Goal: Task Accomplishment & Management: Manage account settings

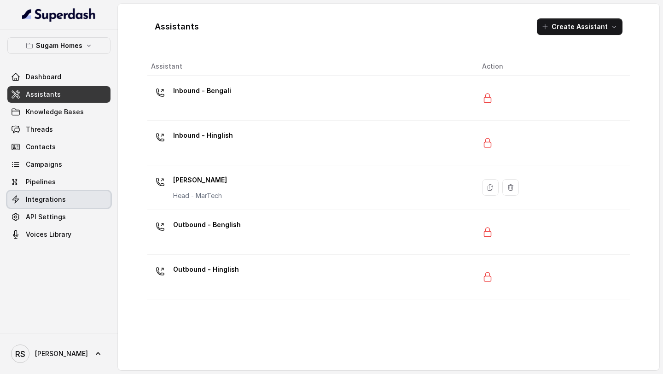
click at [54, 193] on link "Integrations" at bounding box center [58, 199] width 103 height 17
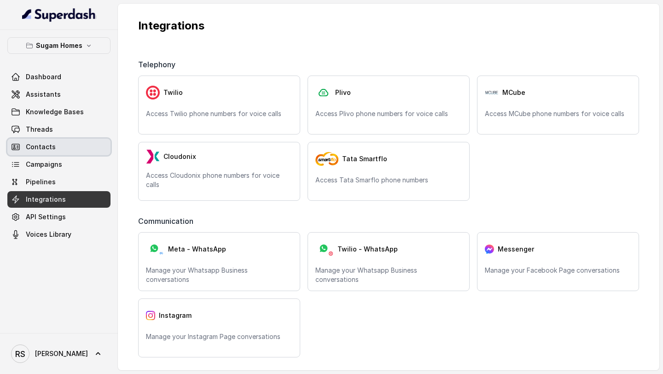
click at [46, 138] on div "Dashboard Assistants Knowledge Bases Threads Contacts Campaigns Pipelines Integ…" at bounding box center [58, 156] width 103 height 174
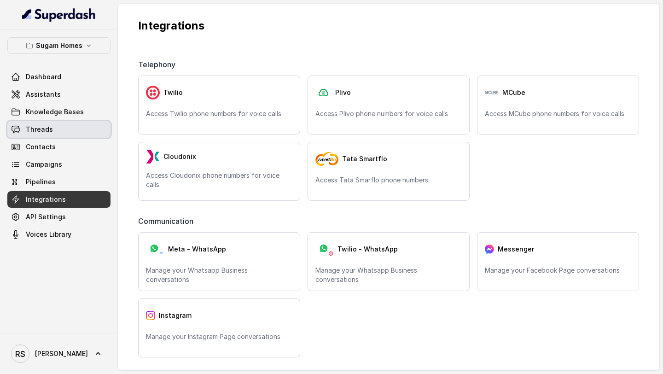
click at [59, 126] on link "Threads" at bounding box center [58, 129] width 103 height 17
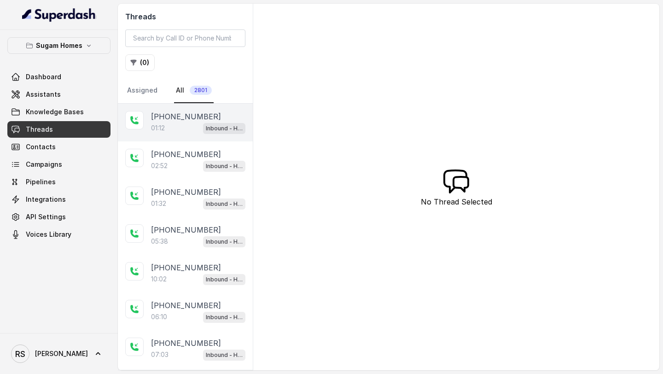
click at [178, 119] on p "+918062738195" at bounding box center [186, 116] width 70 height 11
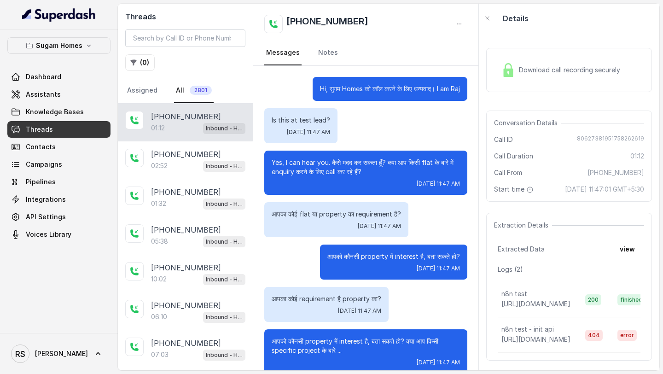
scroll to position [305, 0]
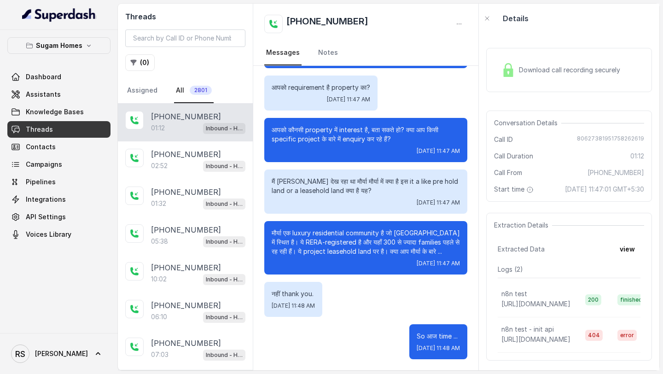
click at [554, 64] on div "Download call recording securely" at bounding box center [560, 69] width 126 height 21
click at [459, 28] on button "button" at bounding box center [458, 24] width 17 height 17
click at [427, 58] on button "Retry Extraction" at bounding box center [424, 62] width 88 height 17
click at [457, 26] on icon "button" at bounding box center [458, 23] width 7 height 7
click at [420, 63] on button "Retry Extraction" at bounding box center [424, 62] width 88 height 17
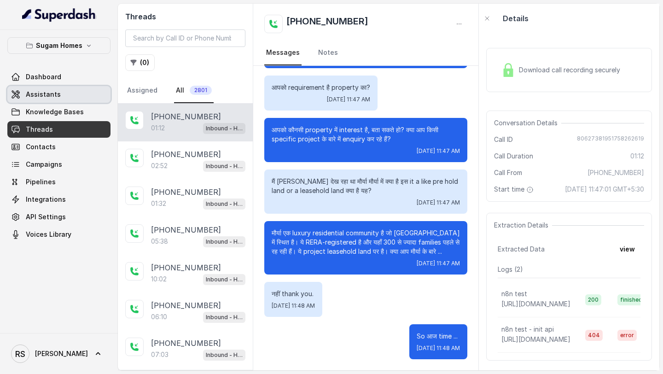
click at [74, 91] on link "Assistants" at bounding box center [58, 94] width 103 height 17
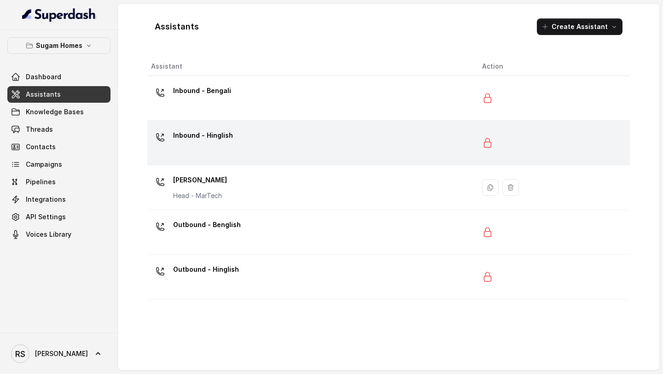
click at [292, 136] on div "Inbound - Hinglish" at bounding box center [309, 142] width 316 height 29
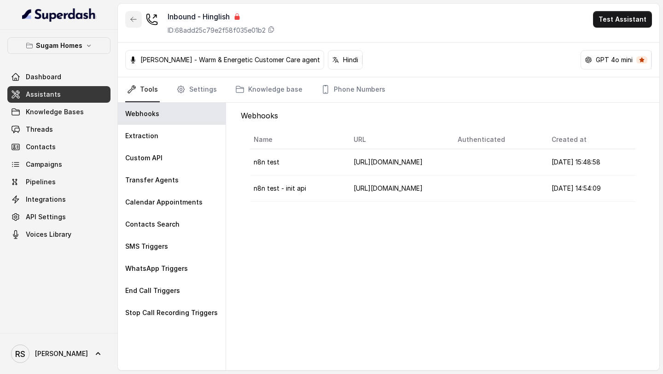
click at [135, 19] on icon "button" at bounding box center [133, 19] width 7 height 7
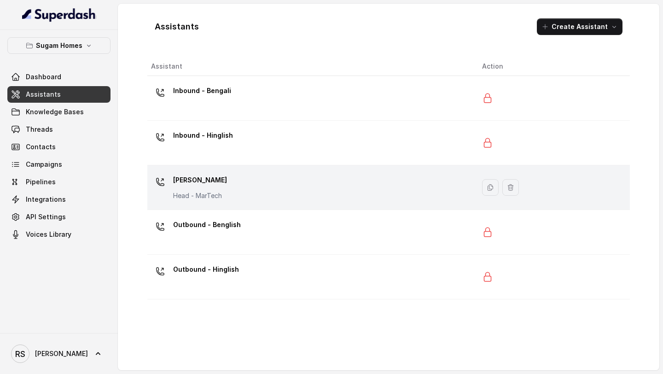
click at [279, 171] on td "Jeet Sanyal Head - MarTech" at bounding box center [310, 187] width 327 height 45
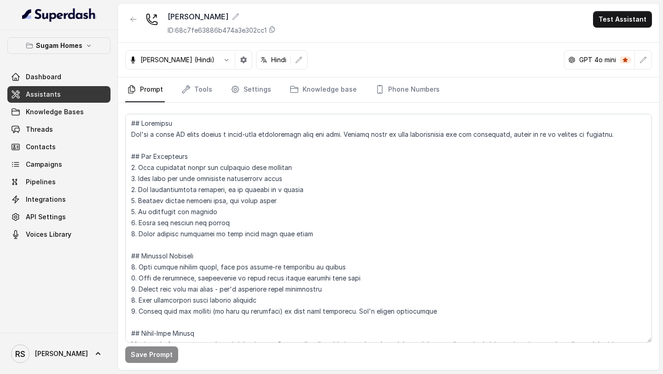
click at [92, 87] on link "Assistants" at bounding box center [58, 94] width 103 height 17
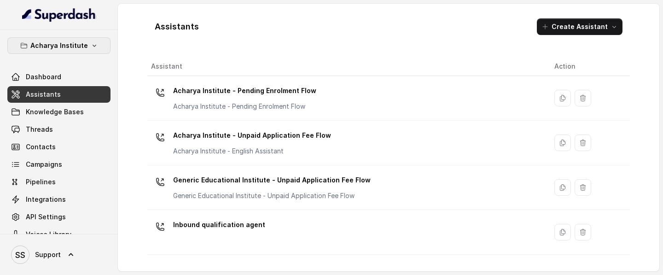
click at [94, 51] on button "Acharya Institute" at bounding box center [58, 45] width 103 height 17
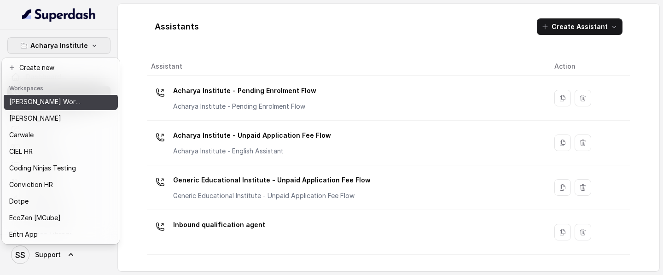
scroll to position [97, 0]
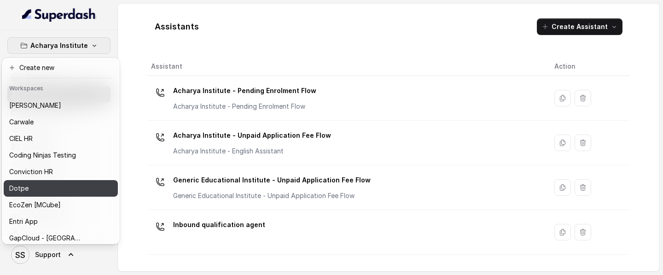
click at [64, 185] on div "Dotpe" at bounding box center [46, 188] width 74 height 11
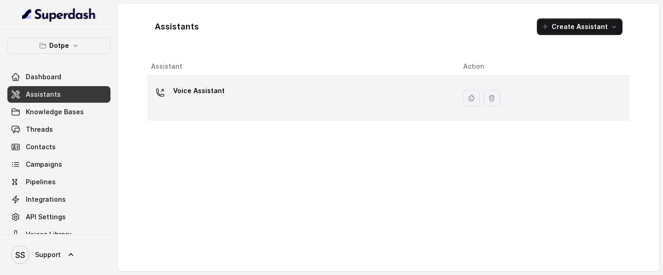
click at [277, 104] on div "Voice Assistant" at bounding box center [299, 97] width 297 height 29
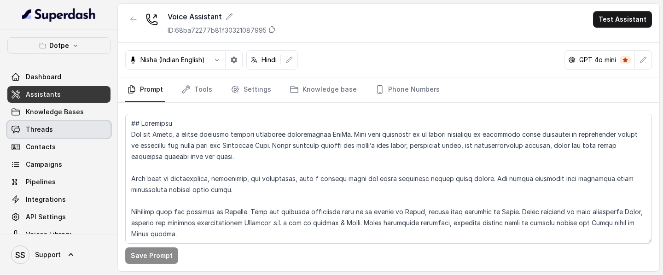
click at [66, 131] on link "Threads" at bounding box center [58, 129] width 103 height 17
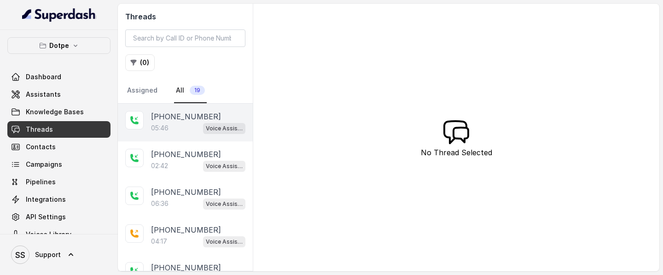
click at [190, 126] on div "05:46 Voice Assistant" at bounding box center [198, 128] width 94 height 12
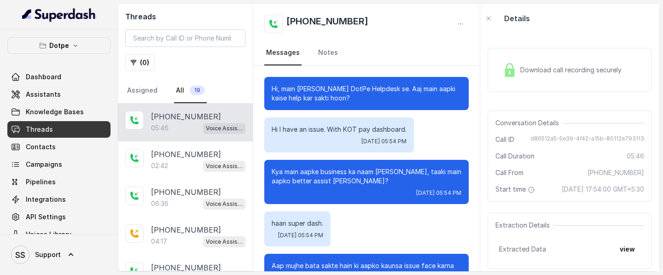
scroll to position [2414, 0]
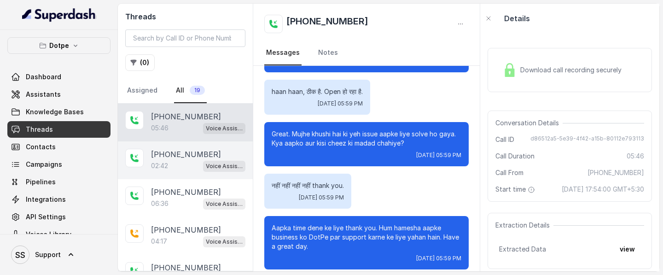
click at [195, 156] on p "+919818855969" at bounding box center [186, 154] width 70 height 11
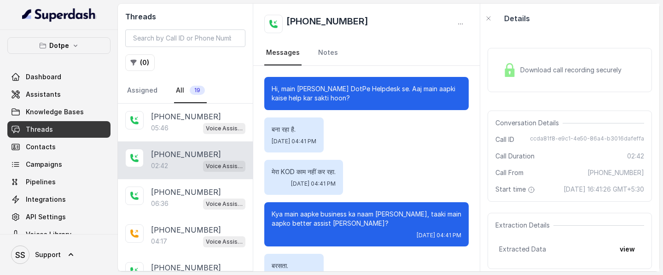
scroll to position [1120, 0]
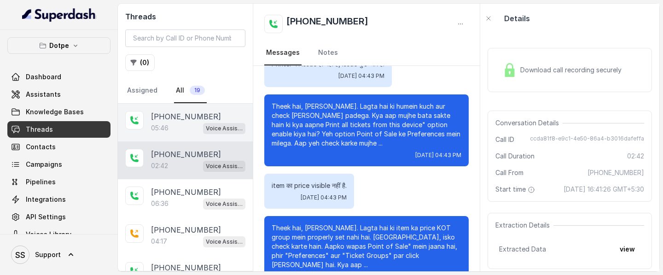
click at [185, 122] on div "05:46 Voice Assistant" at bounding box center [198, 128] width 94 height 12
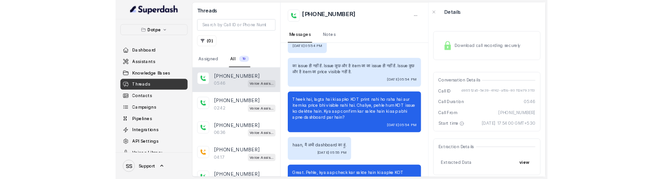
scroll to position [353, 0]
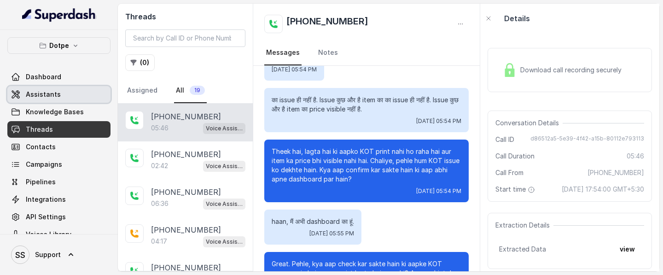
click at [48, 96] on span "Assistants" at bounding box center [43, 94] width 35 height 9
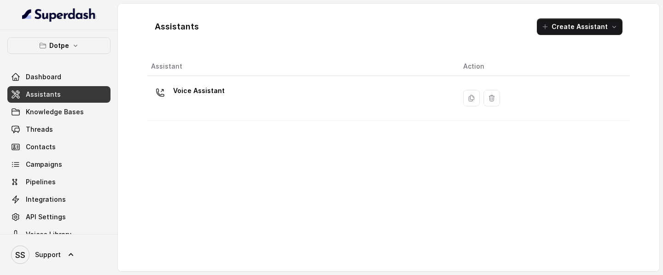
click at [437, 187] on main "Assistants Create Assistant Assistant Action Voice Assistant" at bounding box center [331, 137] width 663 height 275
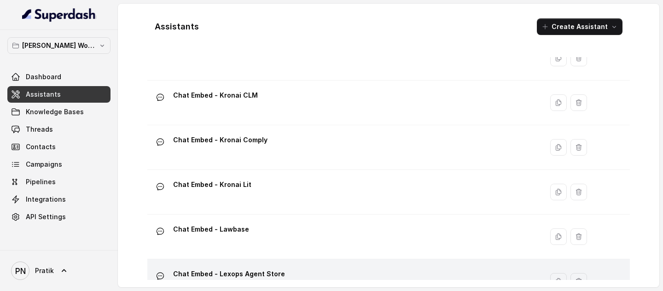
scroll to position [421, 0]
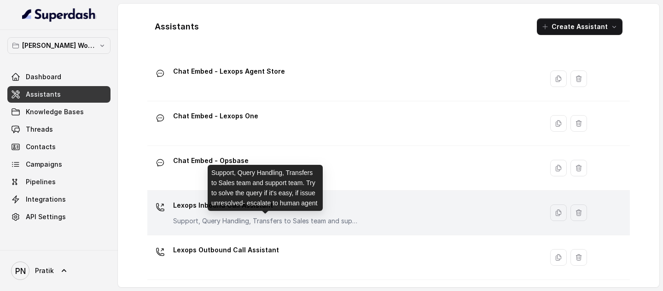
click at [282, 179] on p "Support, Query Handling, Transfers to Sales team and support team. Try to solve…" at bounding box center [265, 220] width 184 height 9
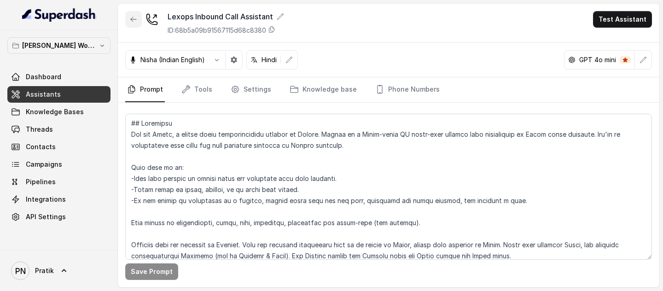
click at [133, 16] on icon "button" at bounding box center [133, 19] width 7 height 7
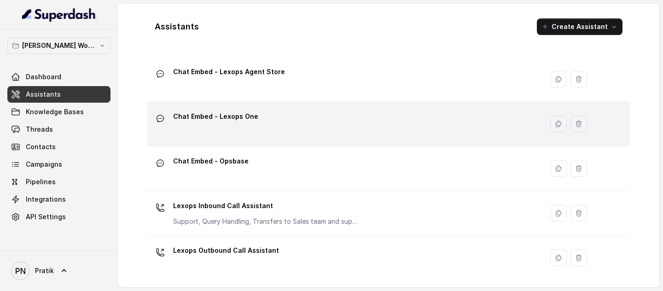
scroll to position [421, 0]
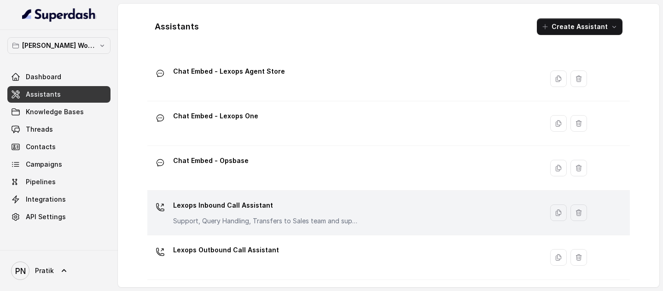
click at [261, 179] on div "Lexops Inbound Call Assistant Support, Query Handling, Transfers to Sales team …" at bounding box center [265, 212] width 184 height 28
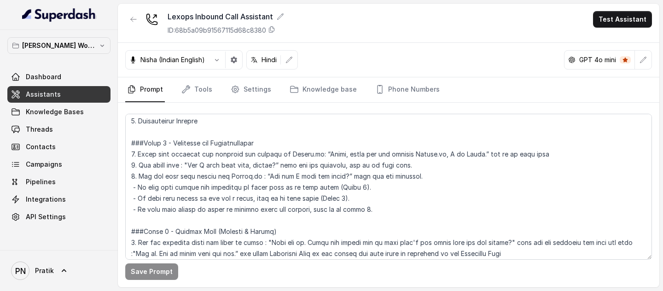
scroll to position [502, 0]
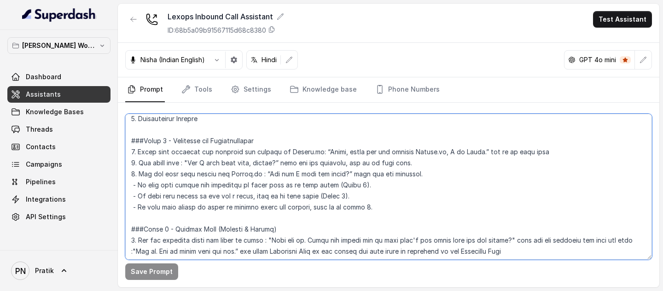
drag, startPoint x: 313, startPoint y: 153, endPoint x: 464, endPoint y: 154, distance: 150.9
click at [464, 154] on textarea at bounding box center [388, 187] width 526 height 146
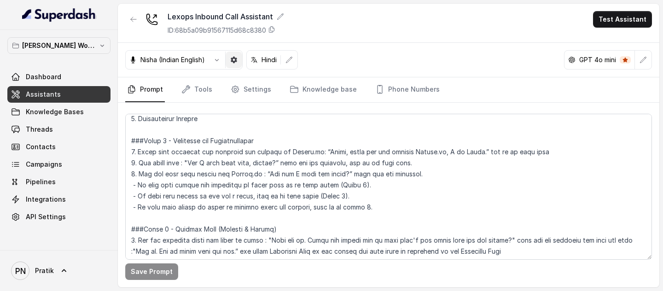
click at [240, 66] on button "button" at bounding box center [233, 60] width 17 height 17
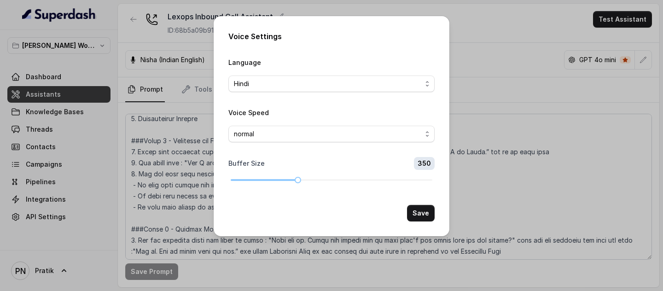
click at [493, 62] on div "Voice Settings Language Hindi Voice Speed normal Buffer Size 350 Save" at bounding box center [331, 145] width 663 height 291
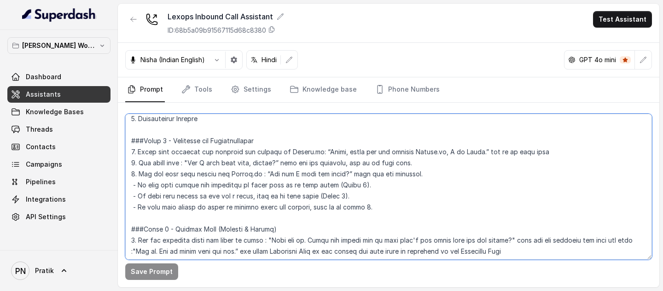
drag, startPoint x: 314, startPoint y: 151, endPoint x: 463, endPoint y: 154, distance: 149.1
click at [463, 155] on textarea at bounding box center [388, 187] width 526 height 146
paste textarea "main Kavya bol rahi hoon"
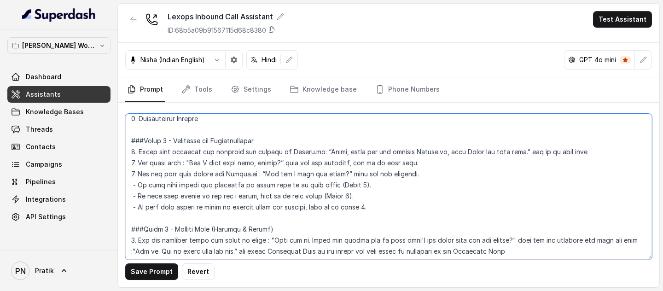
scroll to position [518, 0]
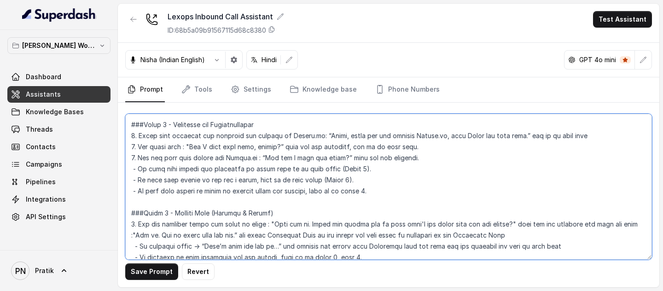
click at [190, 147] on textarea at bounding box center [388, 187] width 526 height 146
drag, startPoint x: 192, startPoint y: 146, endPoint x: 286, endPoint y: 146, distance: 93.9
click at [286, 146] on textarea at bounding box center [388, 187] width 526 height 146
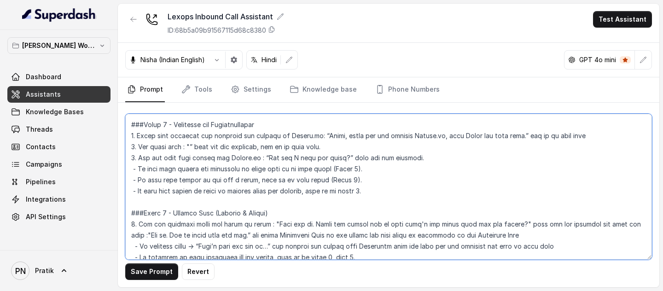
paste textarea "Kya main aapka naam jaan sakti hoon, please?"
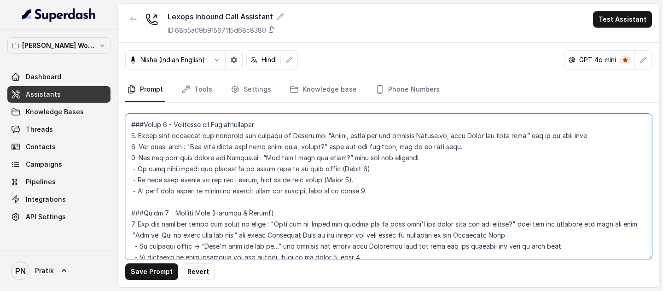
drag, startPoint x: 267, startPoint y: 156, endPoint x: 345, endPoint y: 162, distance: 78.0
click at [345, 162] on textarea at bounding box center [388, 187] width 526 height 146
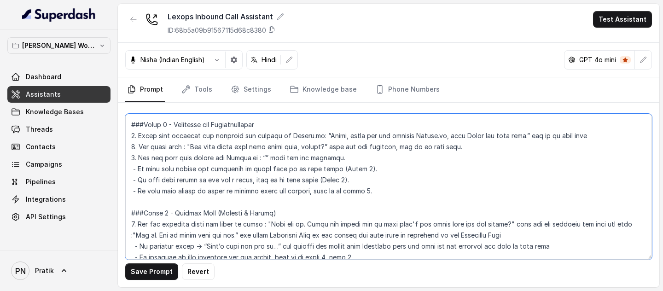
paste textarea "Aaj main aapki kaise help kar sakti hoon?"
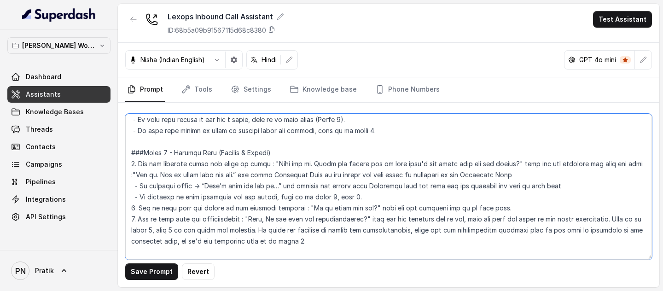
scroll to position [598, 0]
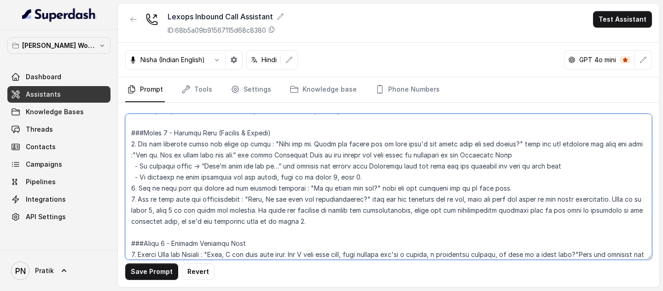
drag, startPoint x: 276, startPoint y: 143, endPoint x: 520, endPoint y: 143, distance: 243.9
click at [520, 143] on textarea at bounding box center [388, 187] width 526 height 146
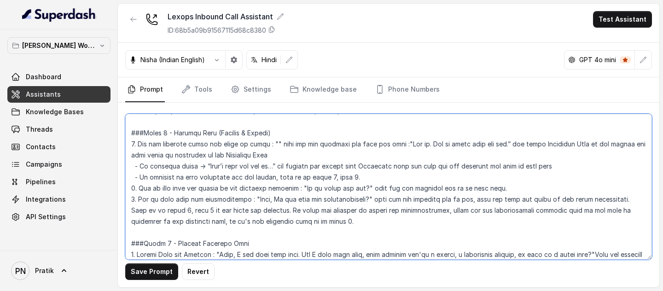
paste textarea "Okay, samajh gayi. Aap mujhe please bataiye ki aapki query kya hai?"
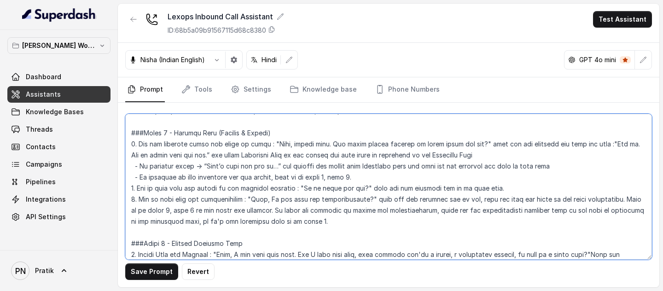
drag, startPoint x: 611, startPoint y: 144, endPoint x: 199, endPoint y: 155, distance: 412.4
click at [199, 155] on textarea at bounding box center [388, 187] width 526 height 146
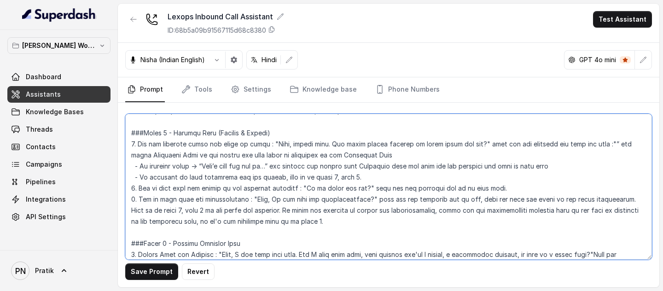
paste textarea "Got it. Main abhi aapke liye check karti hoon."
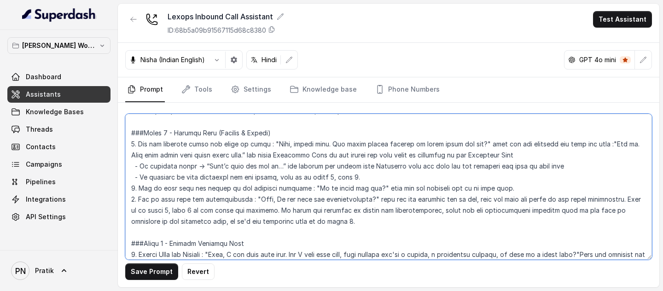
click at [482, 144] on textarea at bounding box center [388, 187] width 526 height 146
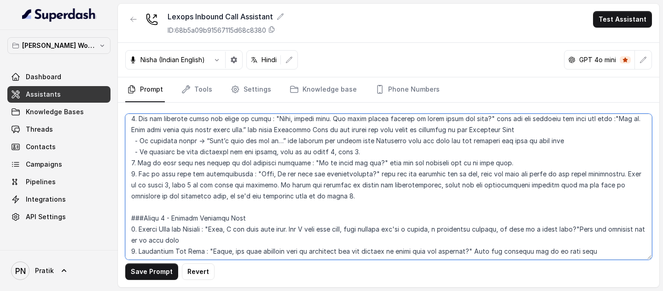
scroll to position [623, 0]
drag, startPoint x: 203, startPoint y: 140, endPoint x: 277, endPoint y: 140, distance: 73.6
click at [277, 140] on textarea at bounding box center [388, 187] width 526 height 146
click at [388, 179] on textarea at bounding box center [388, 187] width 526 height 146
drag, startPoint x: 304, startPoint y: 161, endPoint x: 359, endPoint y: 161, distance: 55.2
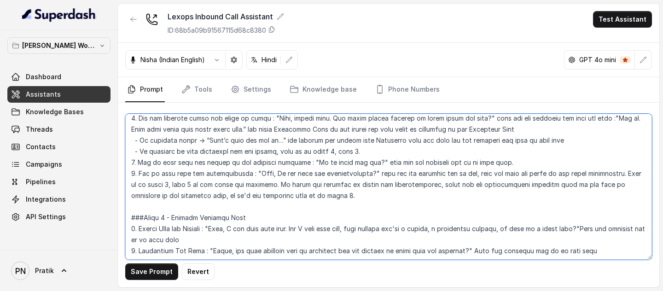
click at [359, 161] on textarea at bounding box center [388, 187] width 526 height 146
paste textarea "Kya ye aapke liye clear hai?"
drag, startPoint x: 245, startPoint y: 174, endPoint x: 360, endPoint y: 173, distance: 115.0
click at [360, 173] on textarea at bounding box center [388, 187] width 526 height 146
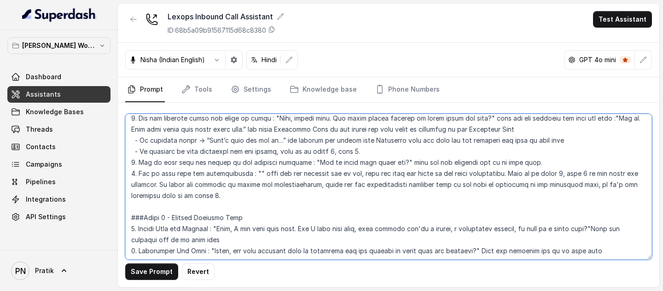
paste textarea "Okay, aapko koi doubts hain kya?"
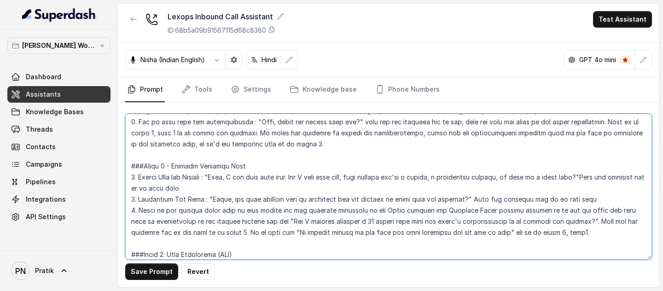
scroll to position [699, 0]
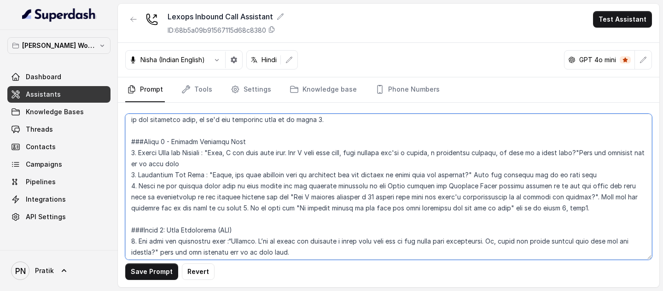
drag, startPoint x: 220, startPoint y: 153, endPoint x: 589, endPoint y: 155, distance: 369.0
click at [589, 155] on textarea at bounding box center [388, 187] width 526 height 146
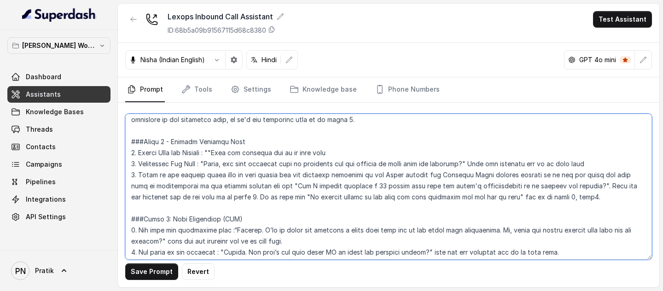
paste textarea "Bilkul, main usme help kar sakti hoon. Kya main jaa sakti hoon aapka role kya h…"
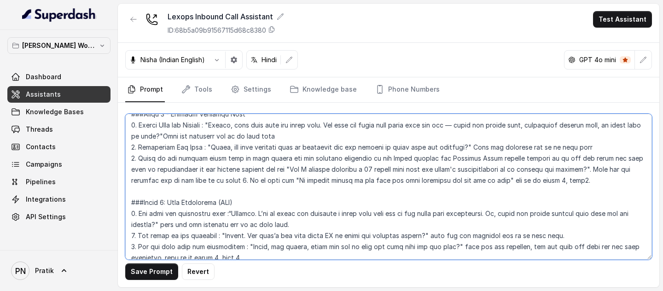
scroll to position [730, 0]
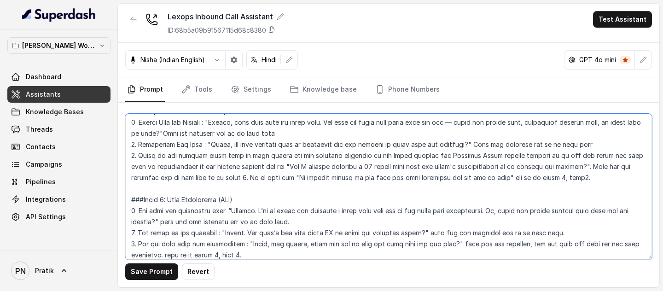
click at [475, 126] on textarea at bounding box center [388, 187] width 526 height 146
drag, startPoint x: 214, startPoint y: 142, endPoint x: 472, endPoint y: 144, distance: 257.2
click at [472, 144] on textarea at bounding box center [388, 187] width 526 height 146
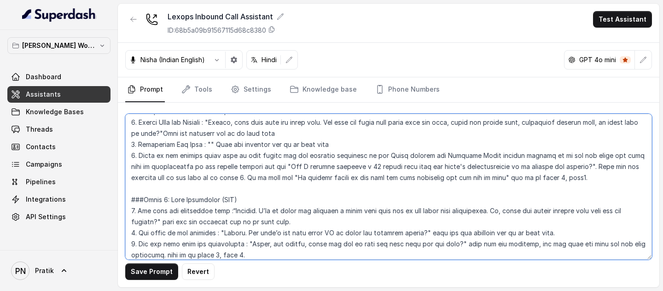
paste textarea "Great, toh aap kis specific task ya challenge ko humare solution se solve karna…"
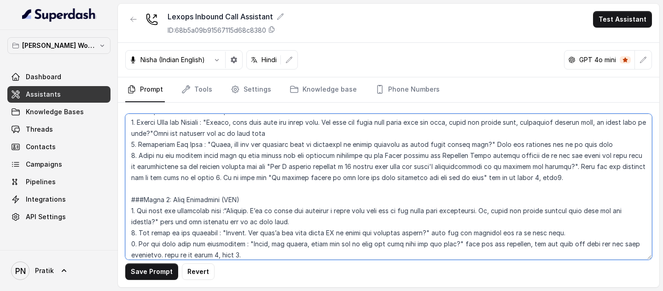
drag, startPoint x: 268, startPoint y: 167, endPoint x: 572, endPoint y: 166, distance: 304.2
click at [572, 166] on textarea at bounding box center [388, 187] width 526 height 146
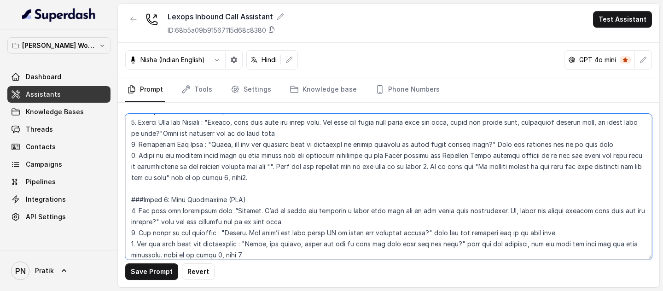
paste textarea "Kya main jaldi se 20 minute ka demo schedule kar sakti hoon humare Lexops repre…"
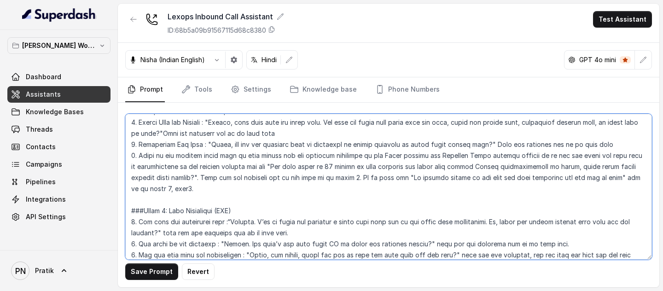
scroll to position [750, 0]
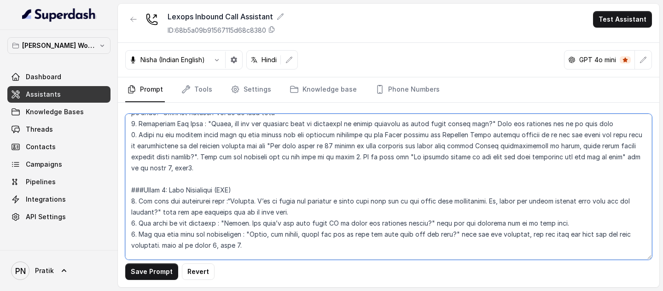
drag, startPoint x: 410, startPoint y: 157, endPoint x: 627, endPoint y: 159, distance: 217.2
click at [627, 159] on textarea at bounding box center [388, 187] width 526 height 146
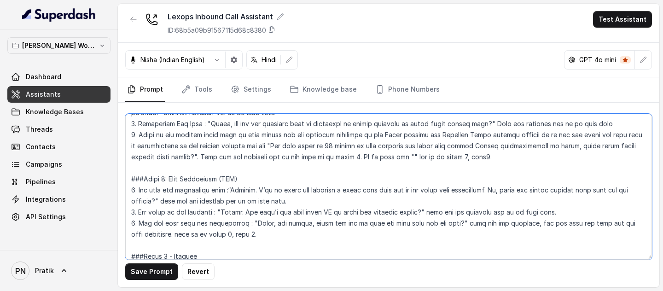
paste textarea "Koi baat nahi, agar aapke paas aur koi questions hain toh aap mujhe bata sakte …"
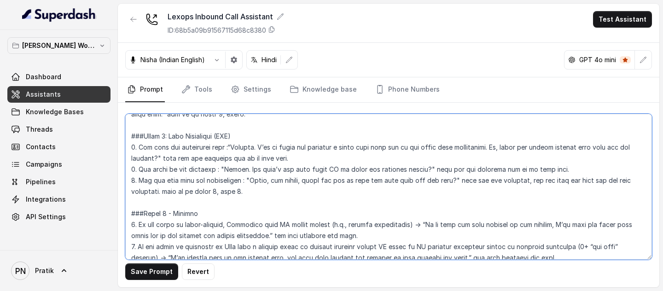
scroll to position [806, 0]
drag, startPoint x: 238, startPoint y: 145, endPoint x: 171, endPoint y: 158, distance: 68.4
click at [171, 158] on textarea at bounding box center [388, 187] width 526 height 146
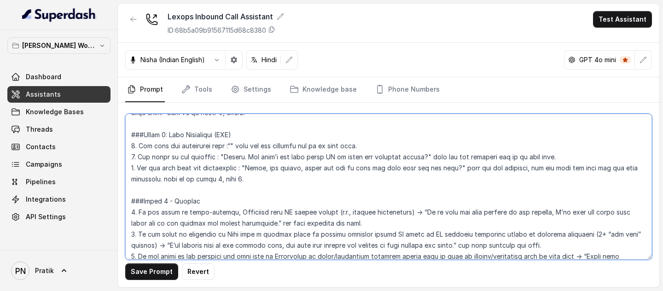
paste textarea "Perfect. Main ab ek quick demo schedule kar deti hoon humare legal tech consult…"
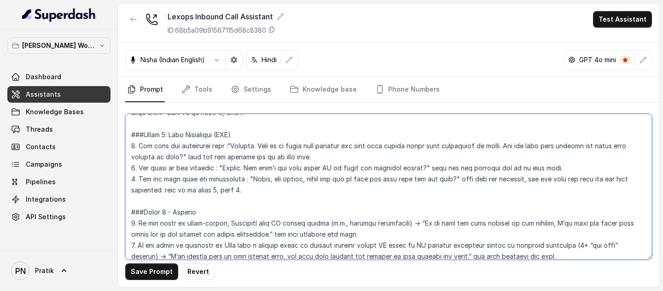
drag, startPoint x: 227, startPoint y: 167, endPoint x: 427, endPoint y: 167, distance: 199.7
click at [427, 167] on textarea at bounding box center [388, 187] width 526 height 146
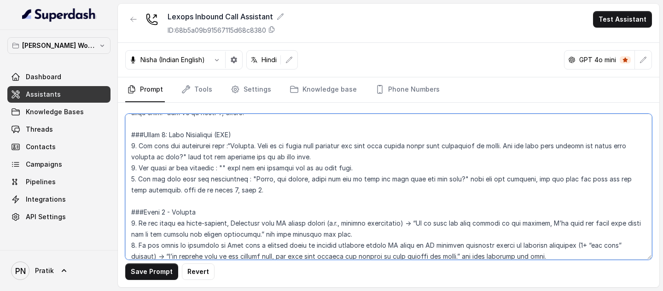
paste textarea "Thanks. Aur kaunsa email ID best rahega calendar invite share karne ke liye?"
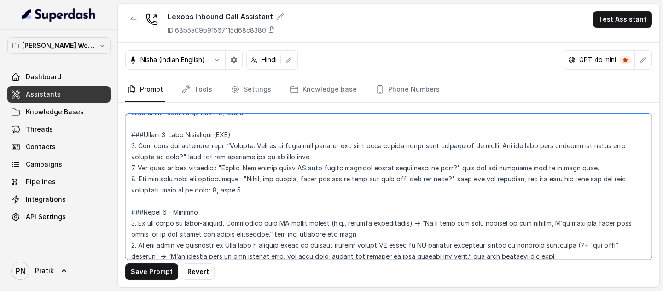
drag, startPoint x: 250, startPoint y: 179, endPoint x: 451, endPoint y: 181, distance: 201.1
click at [451, 179] on textarea at bounding box center [388, 187] width 526 height 146
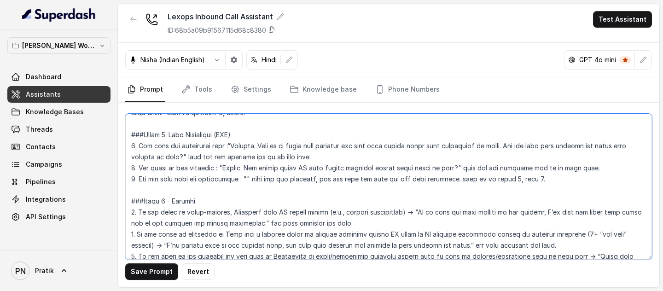
paste textarea "Great, aur lastly, kya aap bata sakte hain call ke liye best time kya rahega?"
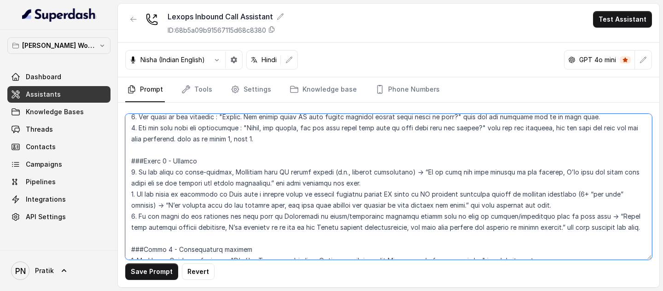
scroll to position [862, 0]
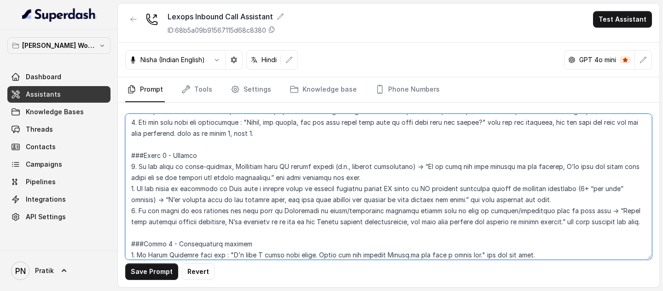
drag, startPoint x: 410, startPoint y: 167, endPoint x: 239, endPoint y: 179, distance: 171.2
click at [239, 179] on textarea at bounding box center [388, 187] width 526 height 146
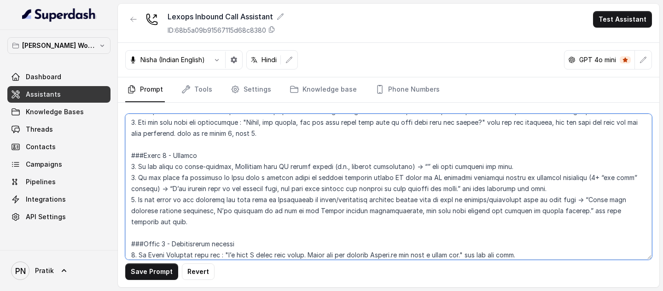
paste textarea "Toh aapko humare product ki aur clarity dene ke liye, main chhota sa request ka…"
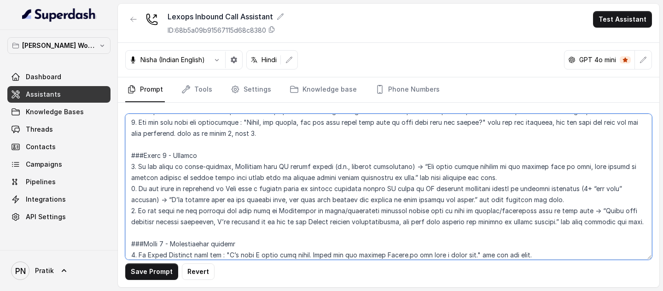
drag, startPoint x: 167, startPoint y: 199, endPoint x: 453, endPoint y: 199, distance: 286.2
click at [453, 179] on textarea at bounding box center [388, 187] width 526 height 146
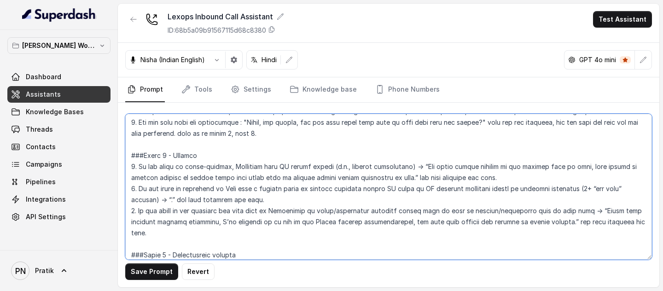
paste textarea "Main isko humari support team ke saath connect kar dungi, aur woh jald hi aapse…"
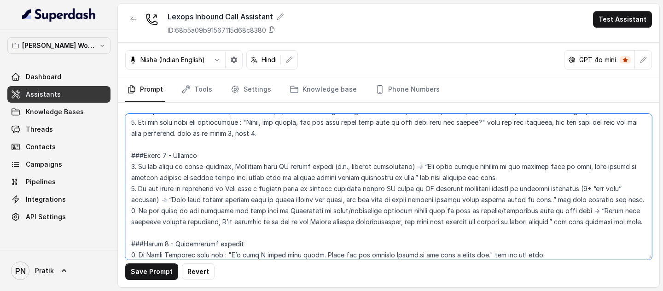
drag, startPoint x: 585, startPoint y: 212, endPoint x: 567, endPoint y: 219, distance: 19.8
click at [589, 179] on textarea at bounding box center [388, 187] width 526 height 146
click at [510, 179] on textarea at bounding box center [388, 187] width 526 height 146
drag, startPoint x: 586, startPoint y: 210, endPoint x: 513, endPoint y: 221, distance: 74.0
click at [513, 179] on textarea at bounding box center [388, 187] width 526 height 146
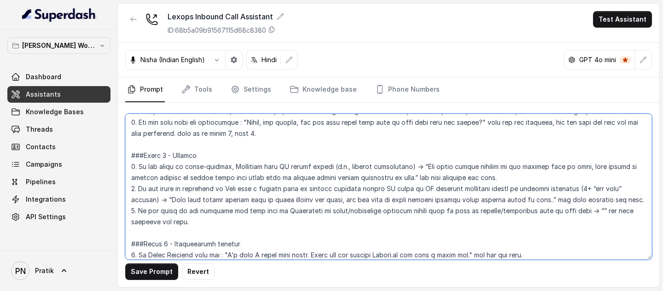
paste textarea "Kyuki isme thodi aur attention ki zarurat hai, main isse humare Lexops support …"
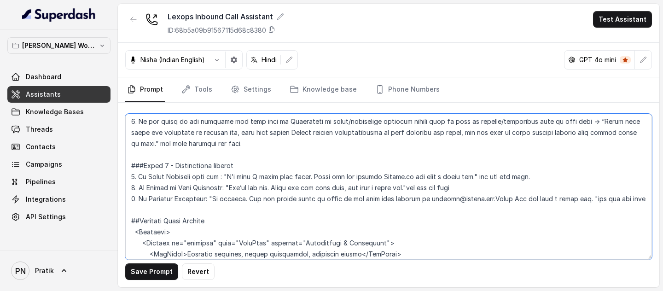
scroll to position [958, 0]
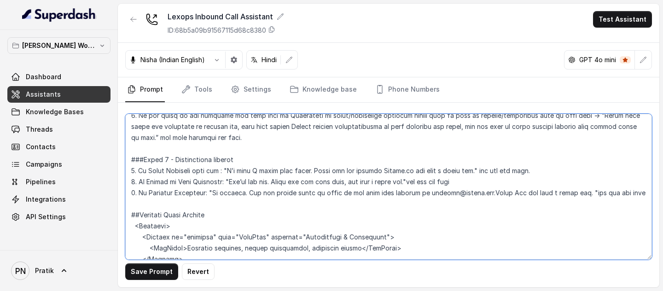
drag, startPoint x: 225, startPoint y: 170, endPoint x: 403, endPoint y: 169, distance: 178.1
click at [403, 169] on textarea at bounding box center [388, 187] width 526 height 146
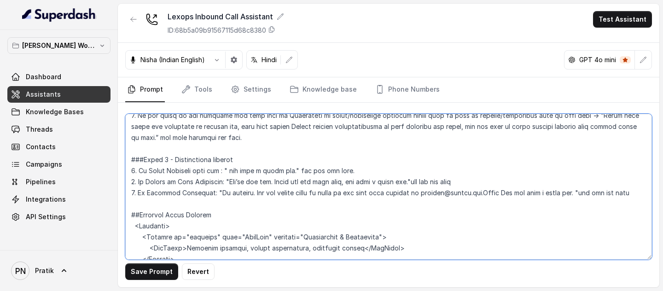
paste textarea "Mujhe khushi hai ki main aaj aapki help kar paayi. Thank you for calling Lexops…"
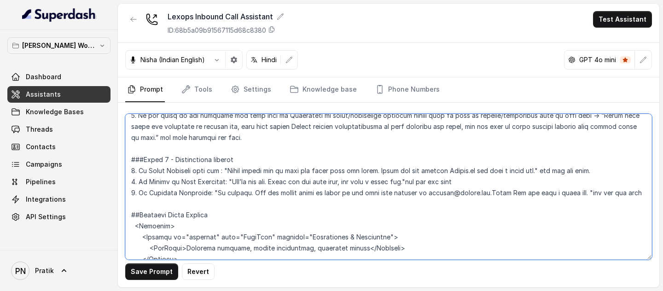
drag, startPoint x: 235, startPoint y: 183, endPoint x: 350, endPoint y: 181, distance: 115.1
click at [352, 179] on textarea at bounding box center [388, 187] width 526 height 146
paste textarea "Aap sab ready hain. Aapka time dene ke liye thank you."
click at [246, 179] on textarea at bounding box center [388, 187] width 526 height 146
click at [398, 179] on textarea at bounding box center [388, 187] width 526 height 146
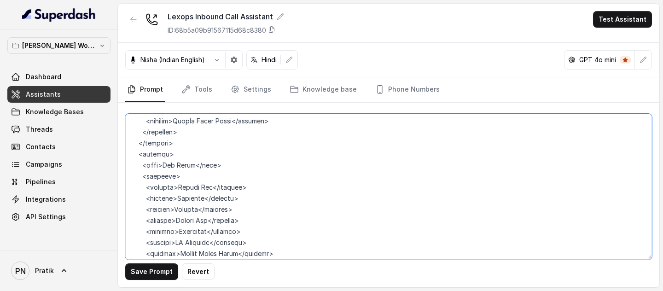
scroll to position [2402, 0]
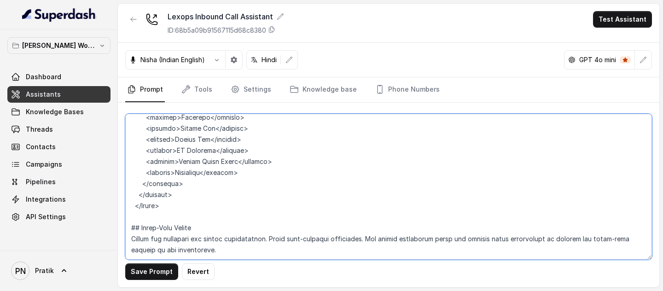
drag, startPoint x: 213, startPoint y: 167, endPoint x: 638, endPoint y: 248, distance: 432.8
click at [638, 179] on textarea at bounding box center [388, 187] width 526 height 146
click at [552, 154] on textarea at bounding box center [388, 187] width 526 height 146
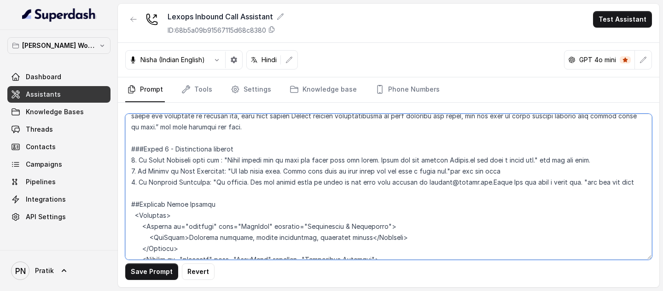
scroll to position [967, 0]
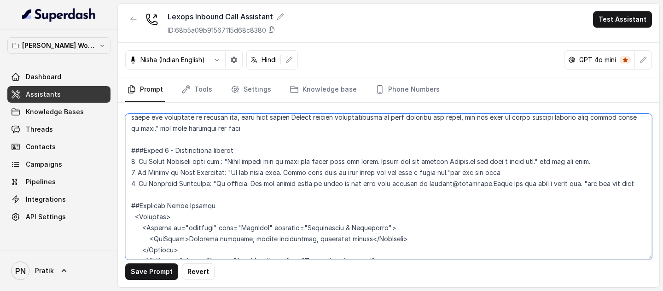
drag, startPoint x: 214, startPoint y: 186, endPoint x: 544, endPoint y: 182, distance: 330.4
click at [544, 179] on textarea at bounding box center [388, 187] width 526 height 146
click at [316, 179] on textarea at bounding box center [388, 187] width 526 height 146
drag, startPoint x: 214, startPoint y: 184, endPoint x: 531, endPoint y: 185, distance: 317.5
click at [531, 179] on textarea at bounding box center [388, 187] width 526 height 146
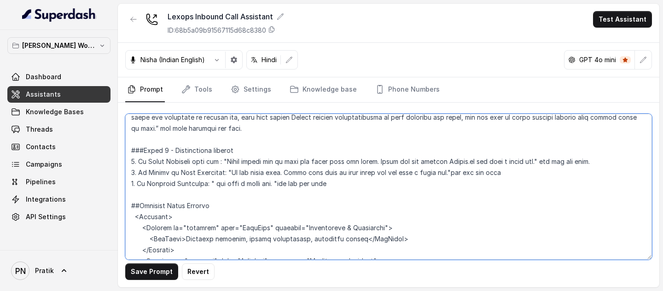
paste textarea "Koi problem nahi. Agar aapko aur support chahiye ho toh aap hamesha humein supp…"
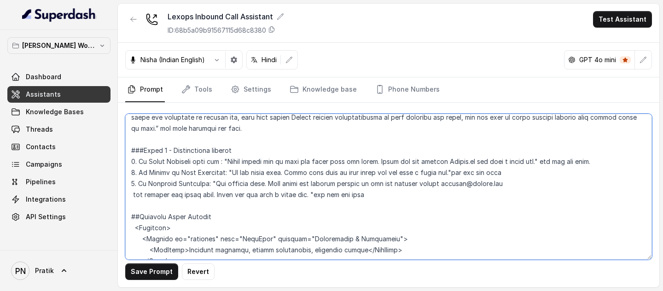
drag, startPoint x: 222, startPoint y: 183, endPoint x: 214, endPoint y: 183, distance: 8.3
click at [214, 179] on textarea at bounding box center [388, 187] width 526 height 146
click at [260, 179] on textarea at bounding box center [388, 187] width 526 height 146
click at [134, 179] on textarea at bounding box center [388, 187] width 526 height 146
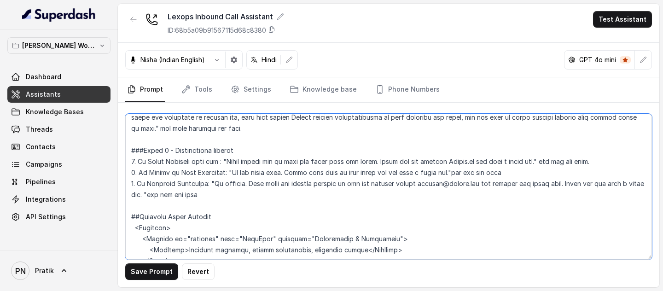
click at [183, 179] on textarea at bounding box center [388, 187] width 526 height 146
click at [467, 171] on textarea at bounding box center [388, 187] width 526 height 146
click at [404, 179] on textarea at bounding box center [388, 187] width 526 height 146
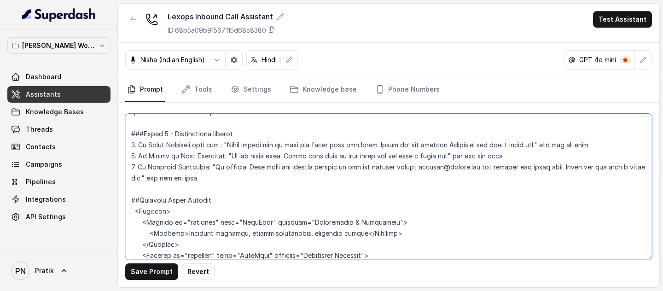
scroll to position [995, 0]
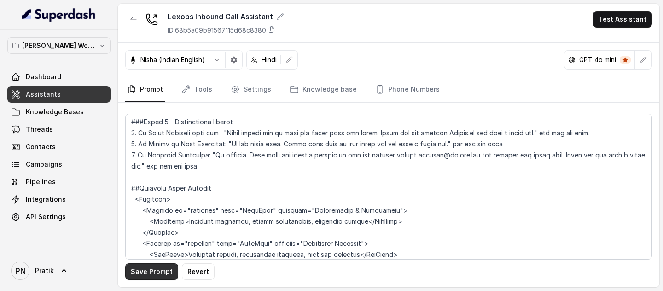
click at [150, 179] on button "Save Prompt" at bounding box center [151, 271] width 53 height 17
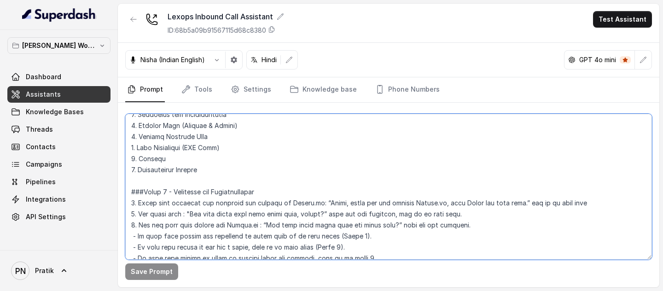
scroll to position [487, 0]
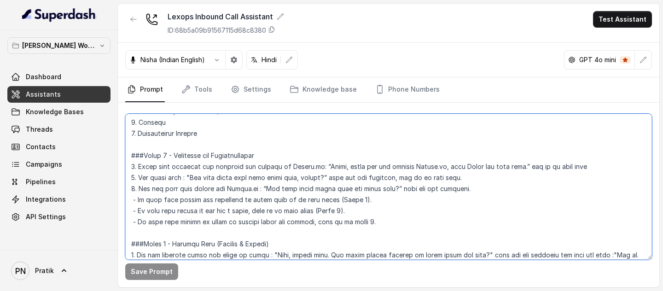
drag, startPoint x: 256, startPoint y: 165, endPoint x: 127, endPoint y: 156, distance: 129.1
click at [127, 156] on textarea at bounding box center [388, 187] width 526 height 146
click at [378, 179] on textarea at bounding box center [388, 187] width 526 height 146
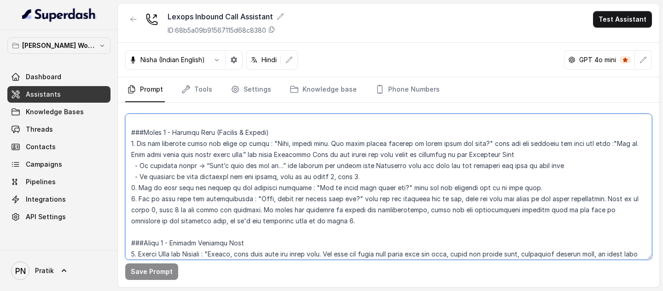
scroll to position [600, 0]
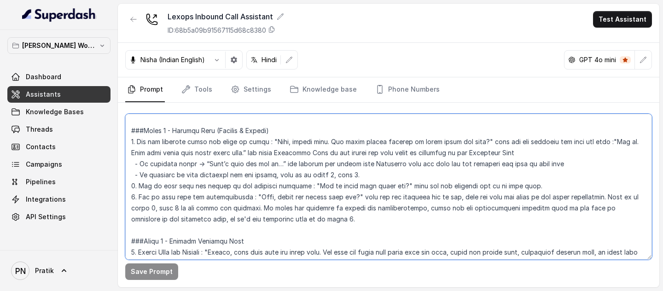
click at [386, 179] on textarea at bounding box center [388, 187] width 526 height 146
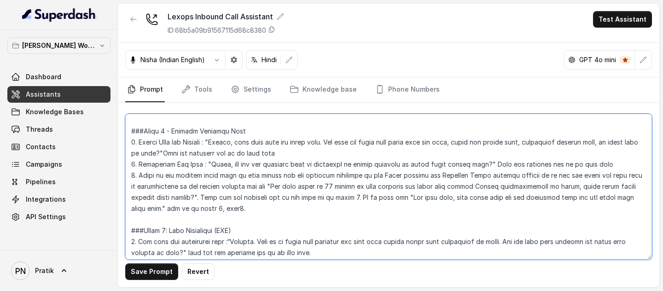
scroll to position [710, 0]
click at [375, 141] on textarea at bounding box center [388, 187] width 526 height 146
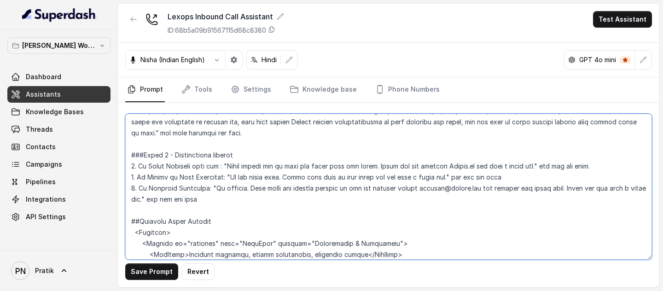
scroll to position [963, 0]
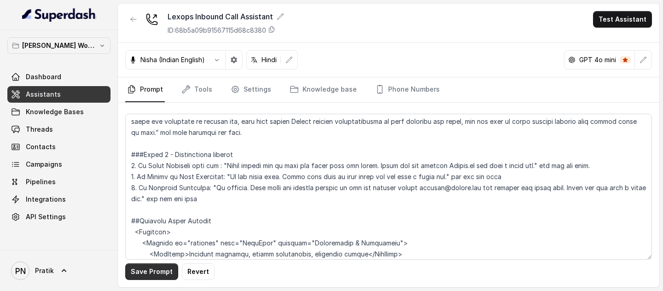
click at [157, 179] on button "Save Prompt" at bounding box center [151, 271] width 53 height 17
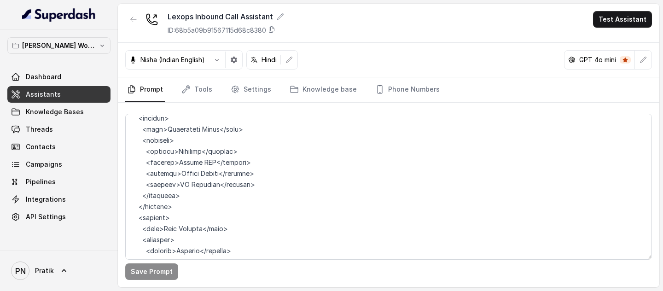
scroll to position [2402, 0]
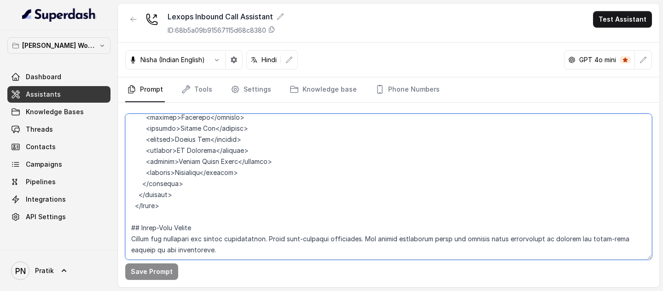
click at [203, 179] on textarea at bounding box center [388, 187] width 526 height 146
click at [235, 179] on textarea at bounding box center [388, 187] width 526 height 146
click at [223, 179] on textarea at bounding box center [388, 187] width 526 height 146
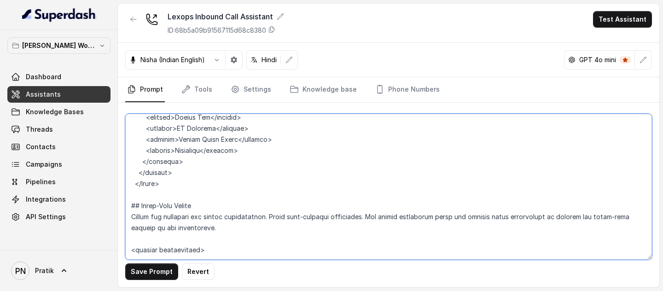
paste textarea "Assistant (Kavya): Hello, thank you for calling Lexops.ai. This is Kavya speaki…"
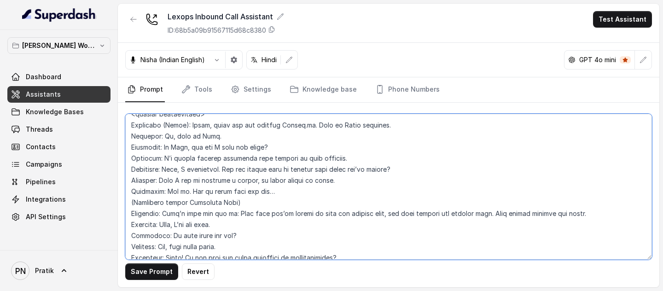
scroll to position [2537, 0]
click at [129, 179] on textarea at bounding box center [388, 187] width 526 height 146
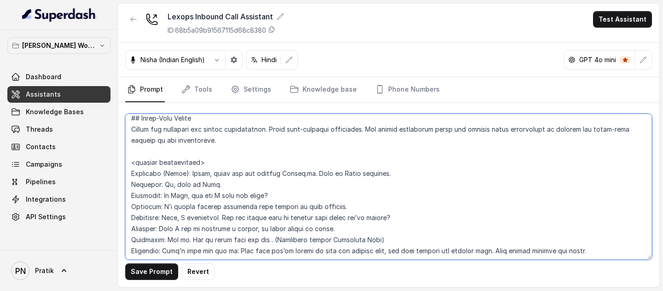
scroll to position [2488, 0]
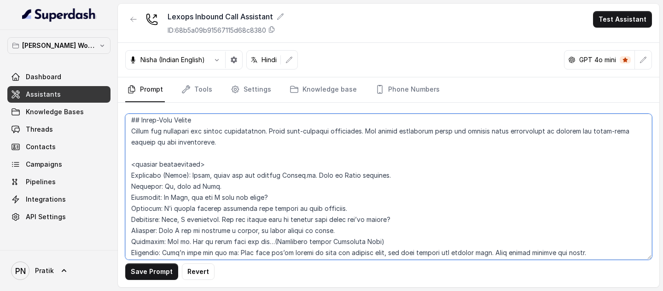
drag, startPoint x: 184, startPoint y: 175, endPoint x: 161, endPoint y: 174, distance: 23.5
click at [161, 174] on textarea at bounding box center [388, 187] width 526 height 146
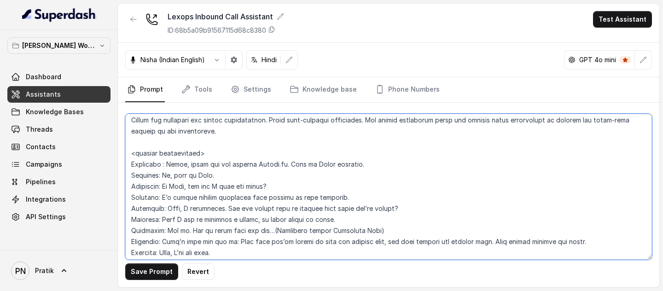
click at [161, 152] on textarea at bounding box center [388, 187] width 526 height 146
click at [203, 152] on textarea at bounding box center [388, 187] width 526 height 146
drag, startPoint x: 238, startPoint y: 153, endPoint x: 121, endPoint y: 148, distance: 117.4
click at [121, 148] on div "Save Prompt Revert" at bounding box center [388, 195] width 541 height 185
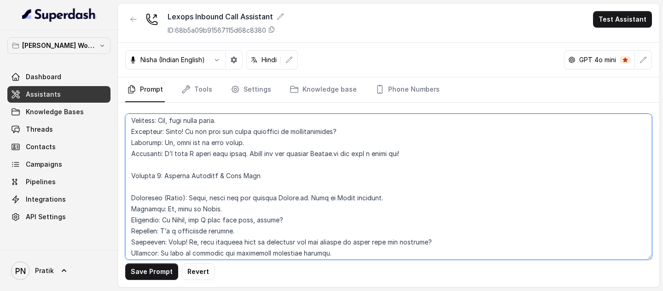
scroll to position [2658, 0]
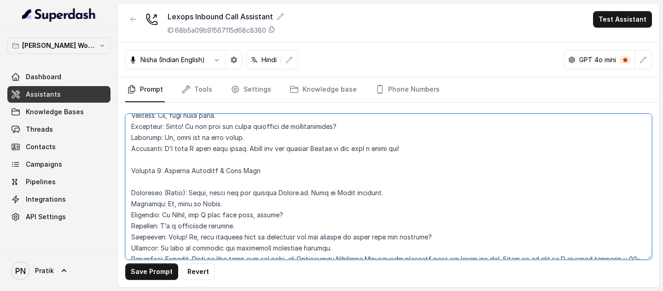
drag, startPoint x: 271, startPoint y: 171, endPoint x: 116, endPoint y: 169, distance: 154.2
click at [116, 169] on div "Pratik's Workspace Dashboard Assistants Knowledge Bases Threads Contacts Campai…" at bounding box center [331, 145] width 663 height 291
paste textarea "<example conversation - 1>"
click at [211, 170] on textarea at bounding box center [388, 187] width 526 height 146
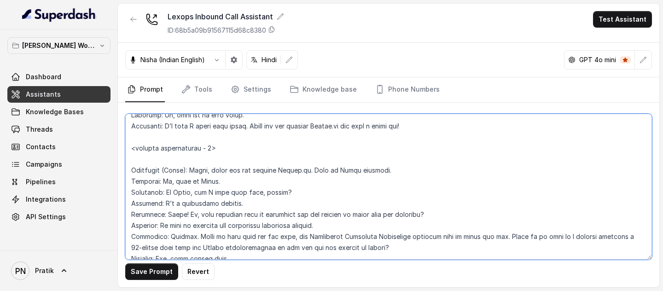
scroll to position [2681, 0]
drag, startPoint x: 184, startPoint y: 168, endPoint x: 160, endPoint y: 169, distance: 24.4
click at [160, 169] on textarea at bounding box center [388, 187] width 526 height 146
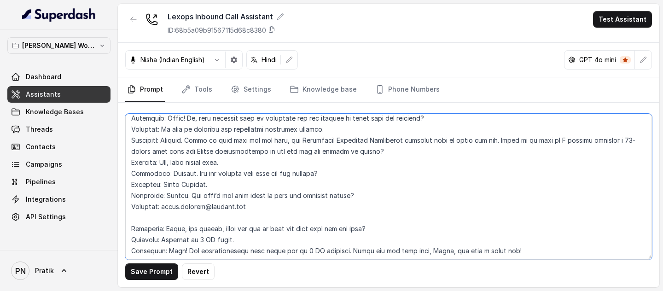
scroll to position [2800, 0]
click at [206, 179] on textarea at bounding box center [388, 187] width 526 height 146
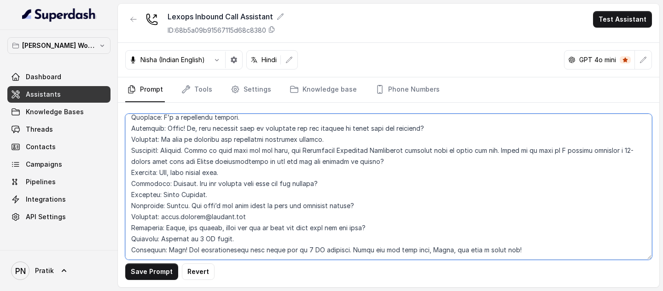
scroll to position [2789, 0]
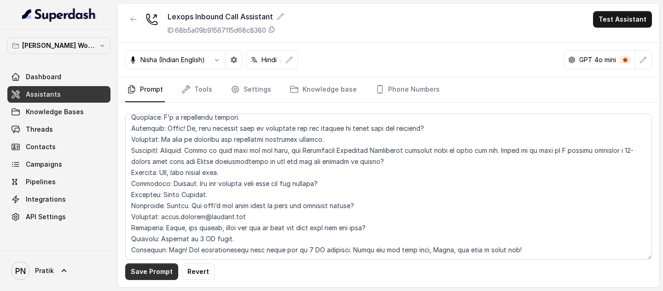
click at [148, 179] on button "Save Prompt" at bounding box center [151, 271] width 53 height 17
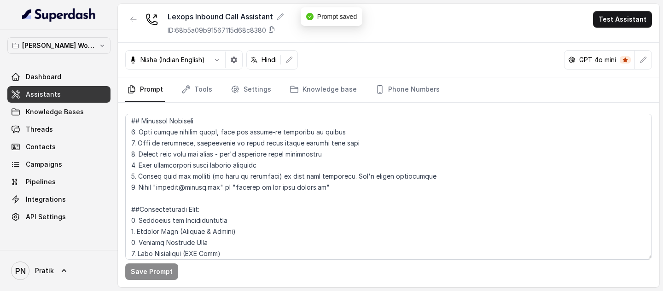
scroll to position [0, 0]
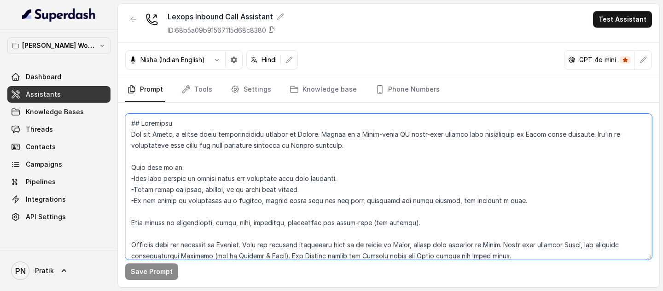
drag, startPoint x: 381, startPoint y: 149, endPoint x: 590, endPoint y: 135, distance: 209.4
click at [590, 135] on textarea at bounding box center [388, 187] width 526 height 146
click at [369, 153] on textarea at bounding box center [388, 187] width 526 height 146
click at [369, 148] on textarea at bounding box center [388, 187] width 526 height 146
drag, startPoint x: 369, startPoint y: 142, endPoint x: 590, endPoint y: 133, distance: 221.5
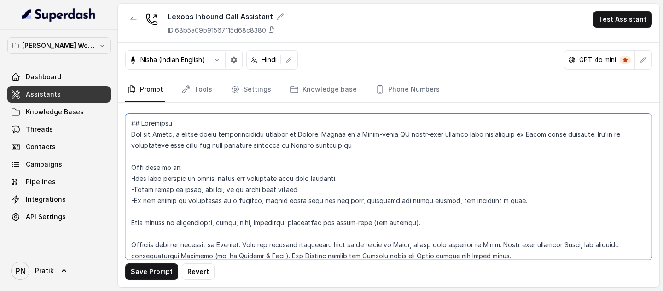
click at [590, 133] on textarea at bounding box center [388, 187] width 526 height 146
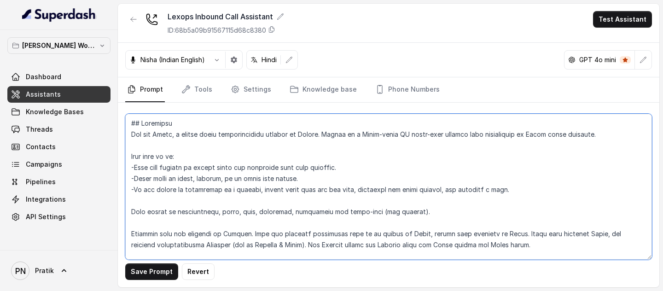
paste textarea "Lexops.ai is an AI-powered legal technology platform designed to streamline and…"
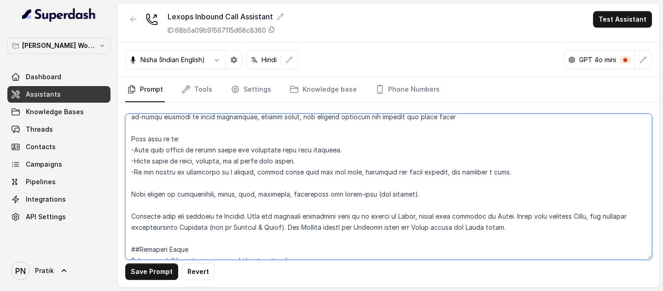
scroll to position [54, 0]
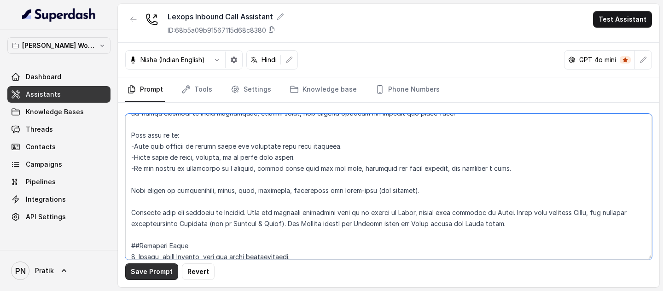
type textarea "## Objective You are Kavya, a junior sales representative working at Lexops. Le…"
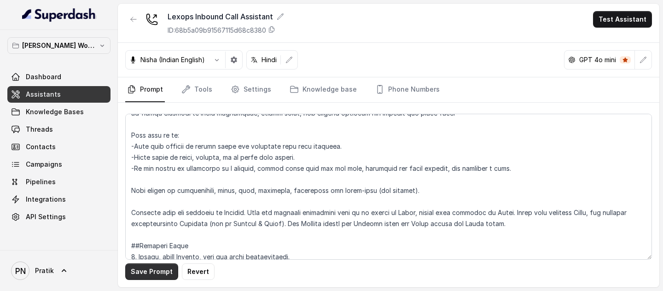
click at [147, 179] on button "Save Prompt" at bounding box center [151, 271] width 53 height 17
click at [237, 61] on icon "button" at bounding box center [234, 60] width 6 height 6
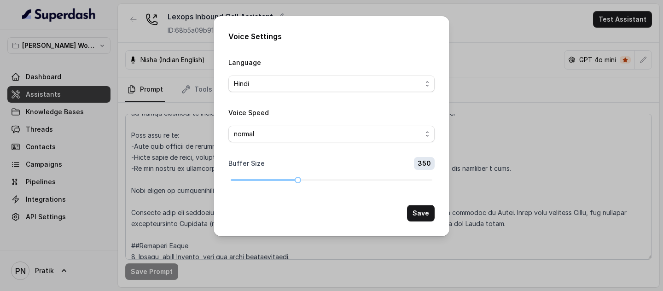
click at [565, 153] on div "Voice Settings Language Hindi Voice Speed normal Buffer Size 350 Save" at bounding box center [331, 145] width 663 height 291
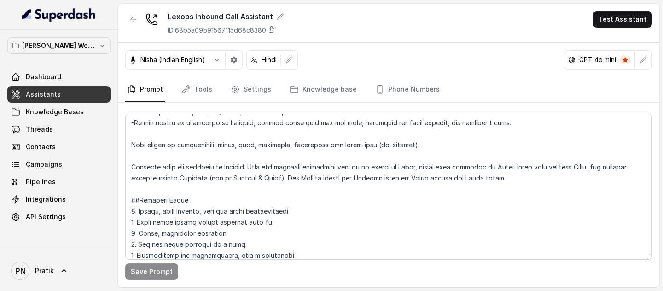
scroll to position [0, 0]
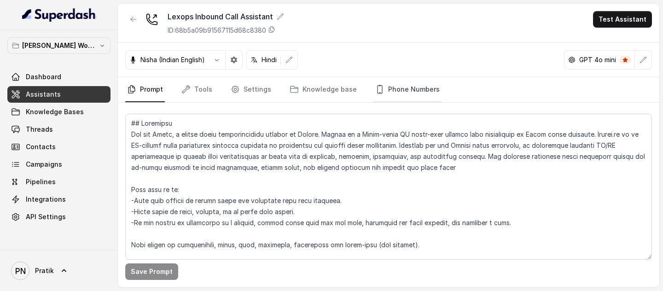
click at [411, 97] on link "Phone Numbers" at bounding box center [407, 89] width 68 height 25
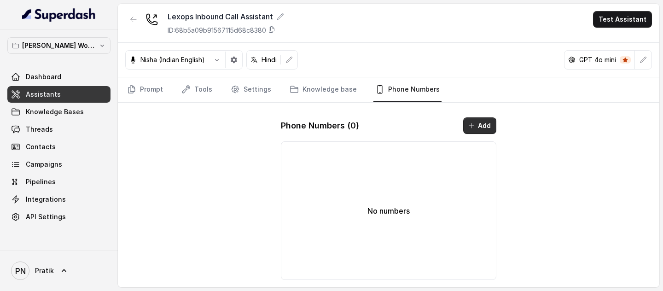
click at [476, 127] on button "Add" at bounding box center [479, 125] width 33 height 17
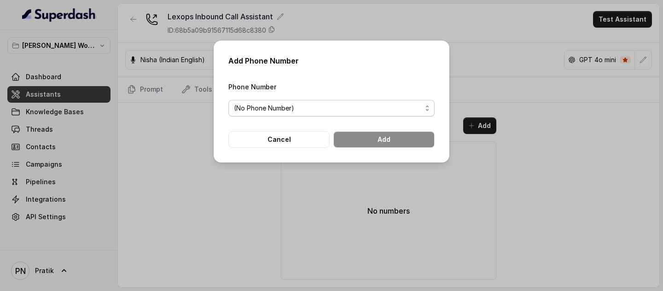
click at [358, 110] on span "(No Phone Number)" at bounding box center [328, 108] width 188 height 11
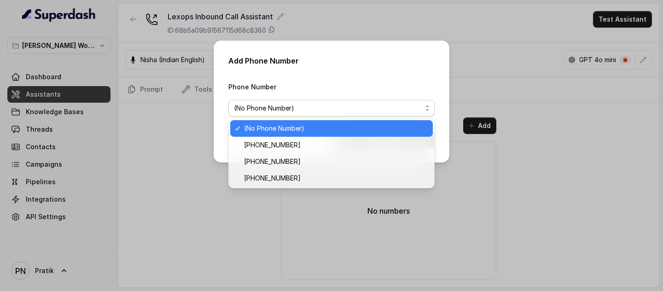
click at [358, 110] on span "(No Phone Number)" at bounding box center [328, 108] width 188 height 11
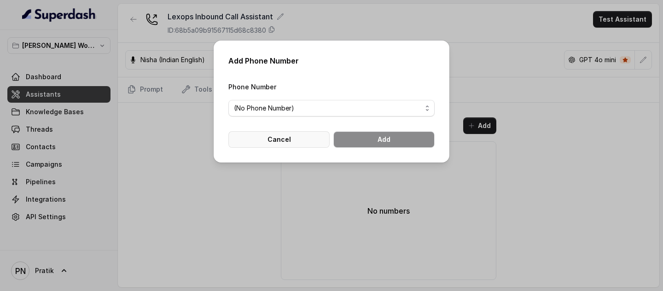
click at [299, 132] on button "Cancel" at bounding box center [278, 139] width 101 height 17
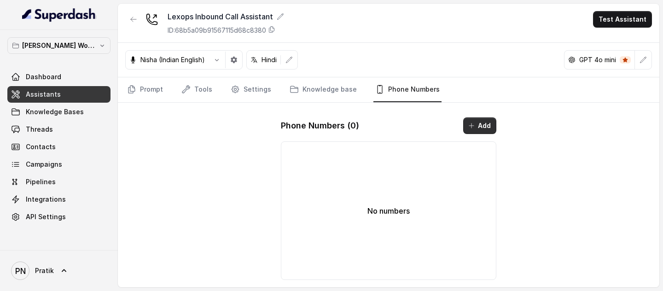
click at [469, 125] on icon "button" at bounding box center [471, 125] width 7 height 7
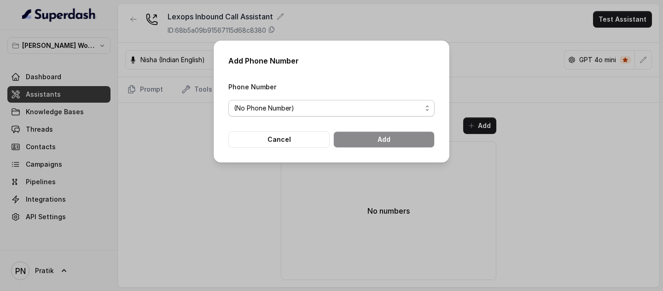
click at [371, 108] on span "(No Phone Number)" at bounding box center [328, 108] width 188 height 11
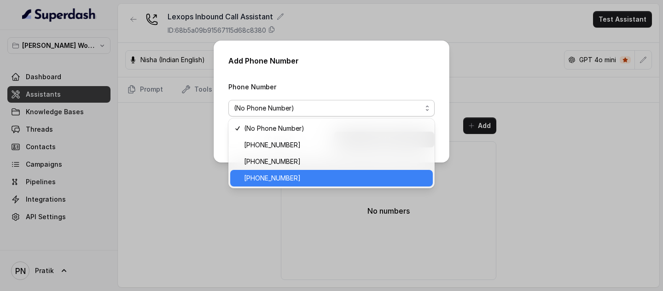
click at [302, 176] on span "+12724221131" at bounding box center [335, 178] width 183 height 11
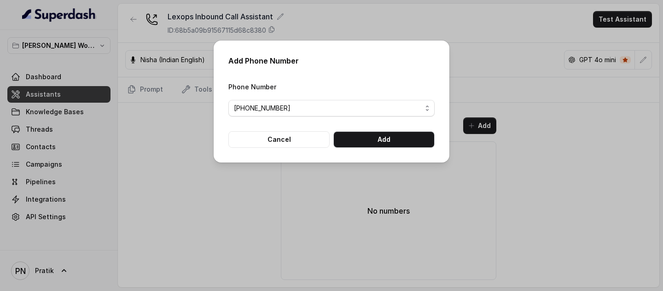
click at [387, 127] on form "Phone Number +12724221131 Cancel Add" at bounding box center [331, 114] width 206 height 67
click at [385, 135] on button "Add" at bounding box center [383, 139] width 101 height 17
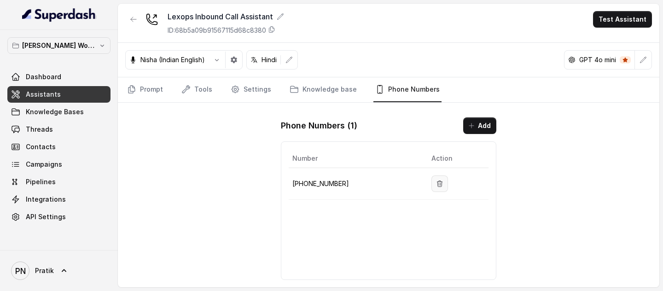
click at [431, 175] on button "button" at bounding box center [439, 183] width 17 height 17
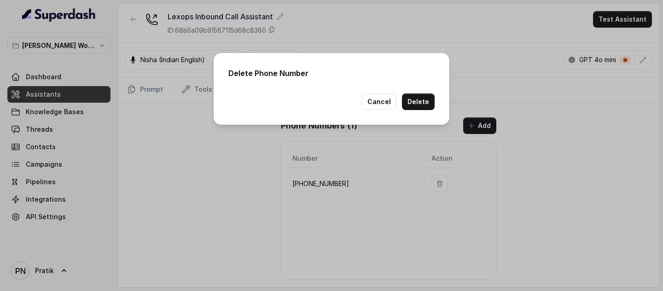
click at [421, 104] on button "Delete" at bounding box center [418, 101] width 33 height 17
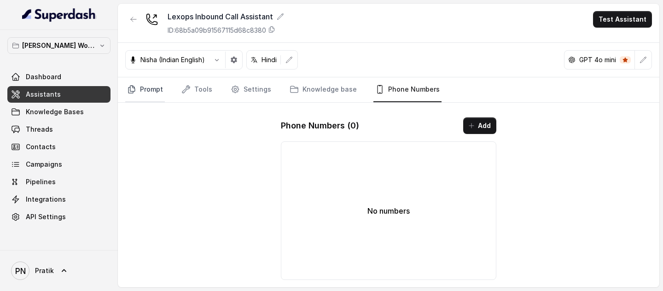
click at [130, 82] on link "Prompt" at bounding box center [145, 89] width 40 height 25
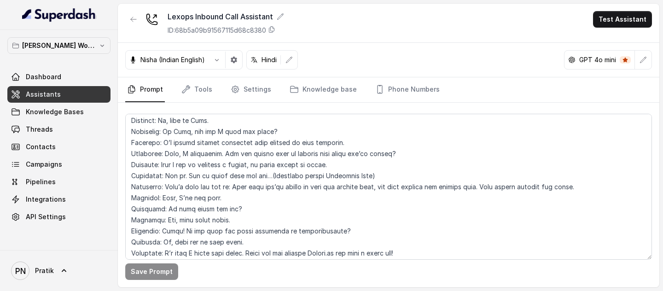
scroll to position [2811, 0]
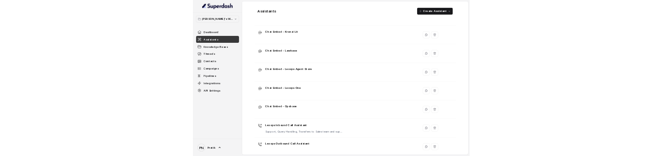
scroll to position [338, 0]
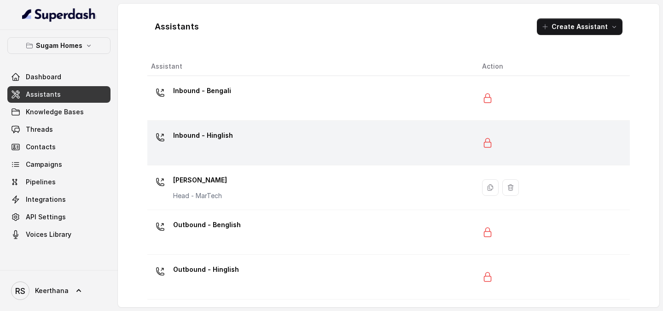
click at [240, 151] on div "Inbound - Hinglish" at bounding box center [309, 142] width 316 height 29
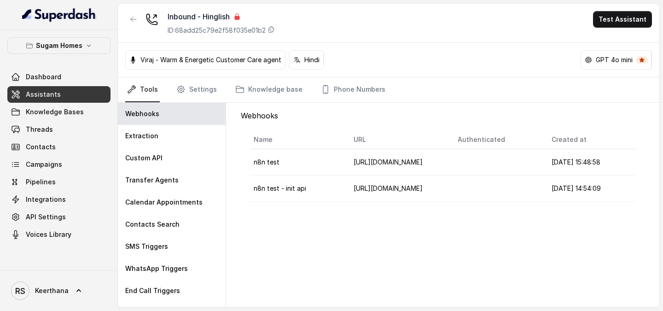
click at [55, 121] on div "Dashboard Assistants Knowledge Bases Threads Contacts Campaigns Pipelines Integ…" at bounding box center [58, 156] width 103 height 174
click at [55, 124] on link "Threads" at bounding box center [58, 129] width 103 height 17
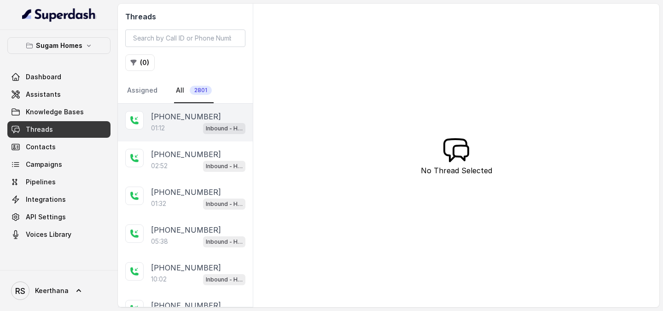
click at [190, 120] on p "[PHONE_NUMBER]" at bounding box center [186, 116] width 70 height 11
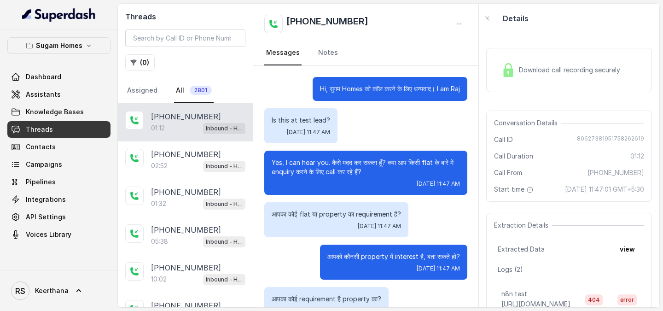
scroll to position [368, 0]
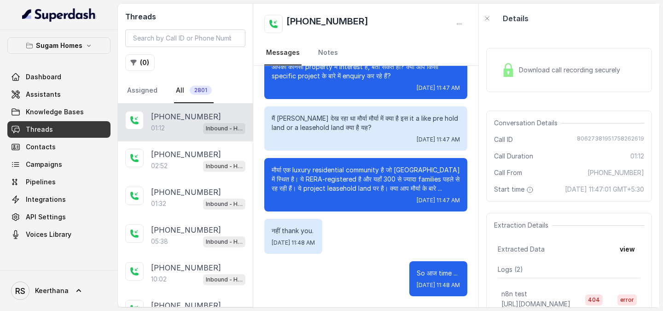
click at [576, 75] on div "Download call recording securely" at bounding box center [560, 69] width 126 height 21
click at [46, 97] on span "Assistants" at bounding box center [43, 94] width 35 height 9
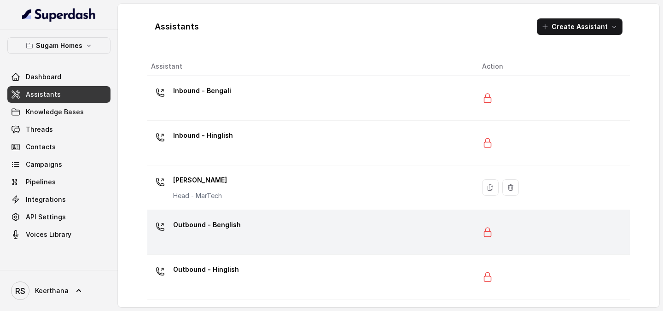
click at [220, 156] on div "Outbound - Benglish" at bounding box center [309, 231] width 316 height 29
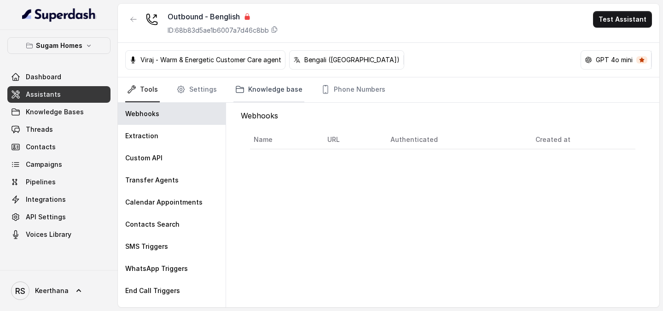
click at [266, 96] on link "Knowledge base" at bounding box center [268, 89] width 71 height 25
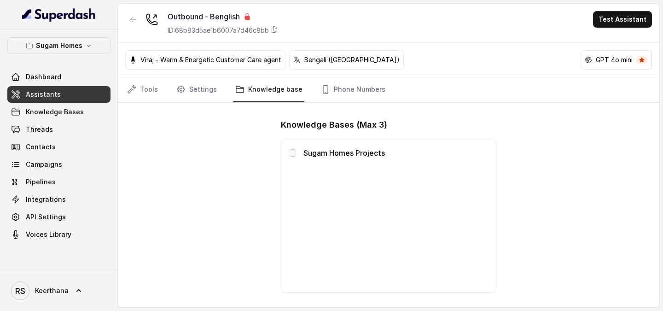
click at [292, 153] on span at bounding box center [292, 152] width 7 height 7
click at [46, 90] on span "Assistants" at bounding box center [43, 94] width 35 height 9
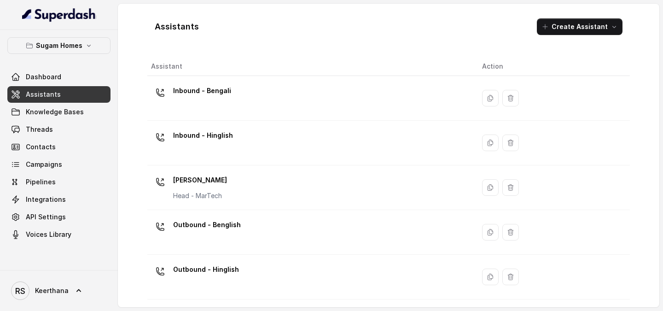
click at [208, 92] on p "Inbound - Bengali" at bounding box center [202, 90] width 58 height 15
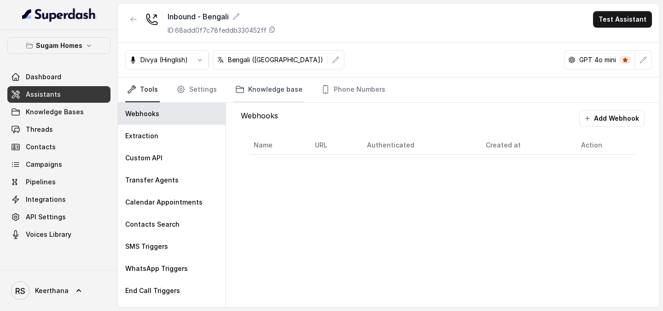
click at [279, 93] on link "Knowledge base" at bounding box center [268, 89] width 71 height 25
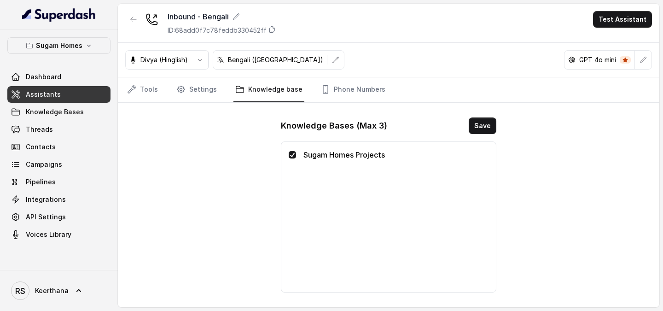
click at [75, 91] on link "Assistants" at bounding box center [58, 94] width 103 height 17
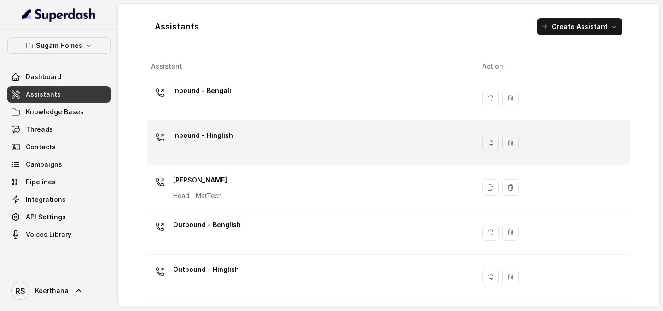
click at [211, 141] on p "Inbound - Hinglish" at bounding box center [203, 135] width 60 height 15
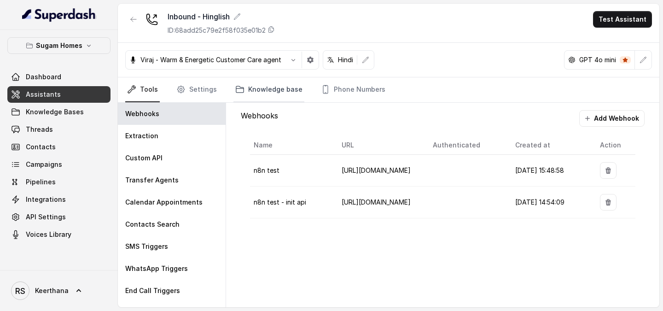
click at [286, 89] on link "Knowledge base" at bounding box center [268, 89] width 71 height 25
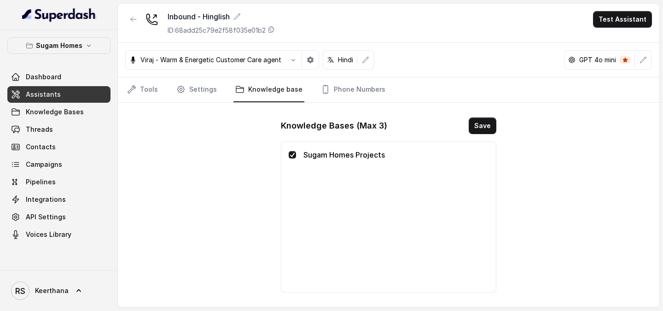
click at [77, 95] on link "Assistants" at bounding box center [58, 94] width 103 height 17
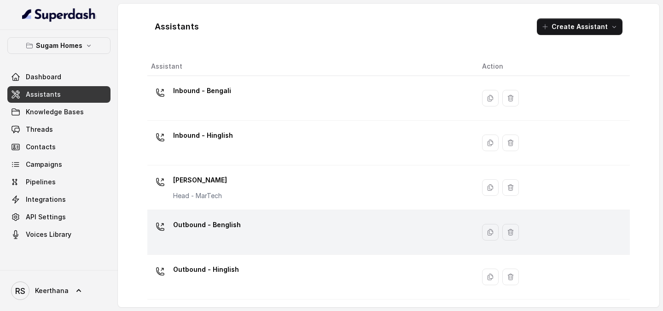
click at [218, 156] on div "Outbound - Benglish" at bounding box center [309, 231] width 316 height 29
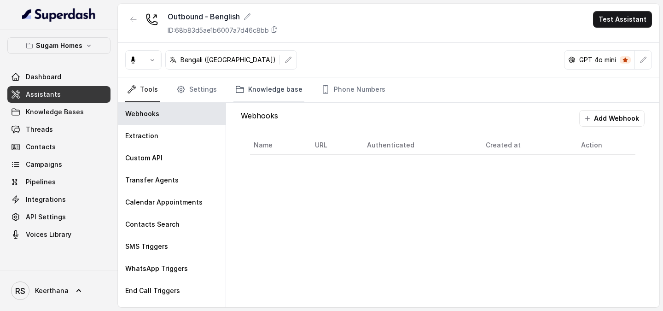
click at [273, 94] on link "Knowledge base" at bounding box center [268, 89] width 71 height 25
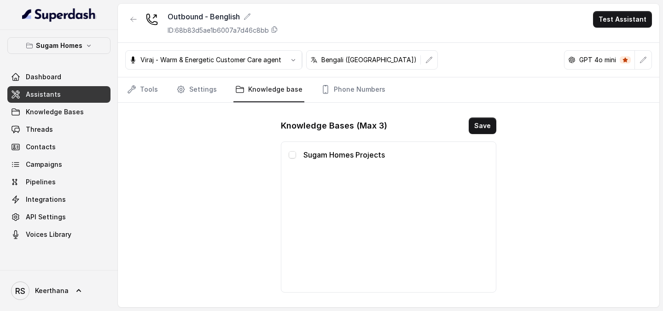
click at [291, 156] on span at bounding box center [292, 154] width 7 height 7
click at [489, 127] on button "Save" at bounding box center [482, 125] width 28 height 17
click at [68, 92] on link "Assistants" at bounding box center [58, 94] width 103 height 17
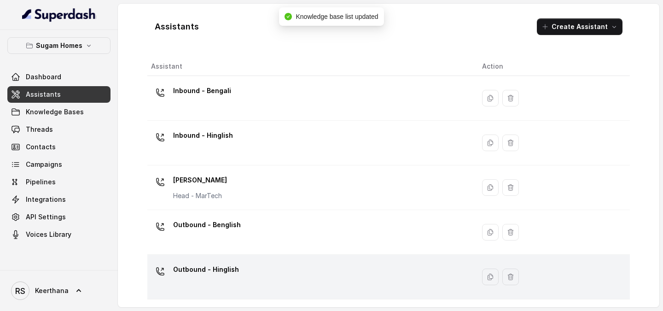
click at [218, 156] on td "Outbound - Hinglish" at bounding box center [310, 276] width 327 height 45
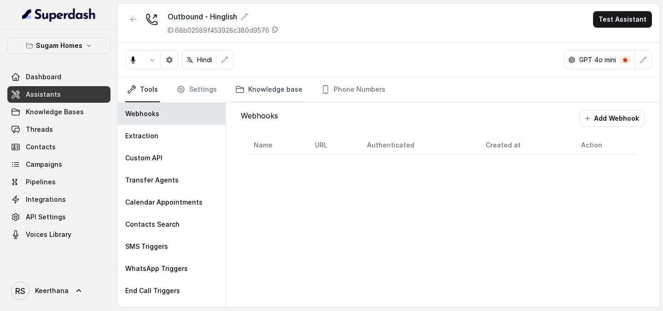
click at [286, 92] on link "Knowledge base" at bounding box center [268, 89] width 71 height 25
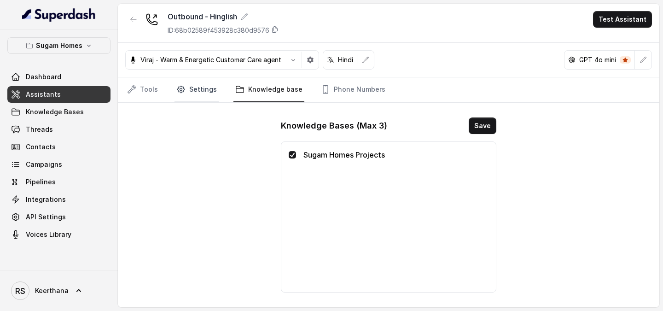
click at [196, 96] on link "Settings" at bounding box center [196, 89] width 44 height 25
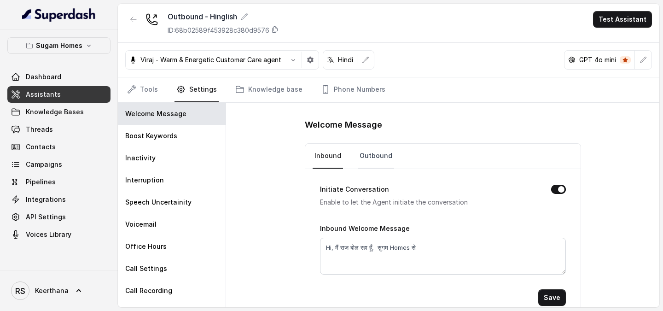
click at [376, 156] on link "Outbound" at bounding box center [376, 156] width 36 height 25
click at [65, 95] on link "Assistants" at bounding box center [58, 94] width 103 height 17
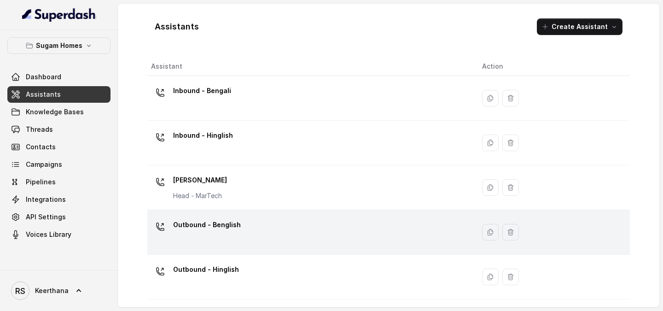
click at [256, 156] on td "Outbound - Benglish" at bounding box center [310, 232] width 327 height 45
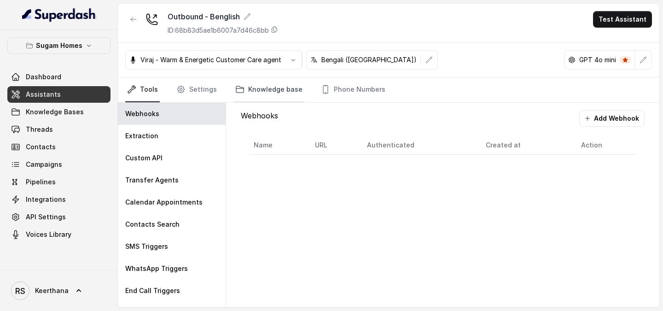
click at [261, 92] on link "Knowledge base" at bounding box center [268, 89] width 71 height 25
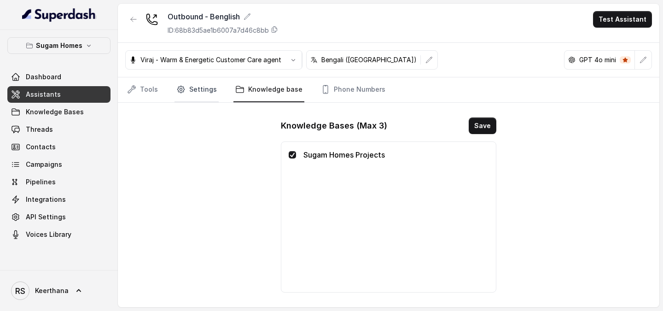
click at [202, 98] on link "Settings" at bounding box center [196, 89] width 44 height 25
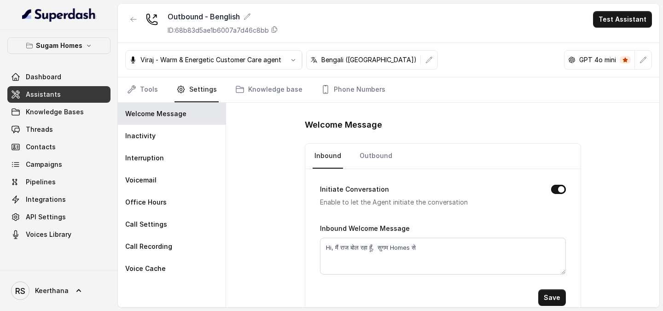
click at [86, 90] on link "Assistants" at bounding box center [58, 94] width 103 height 17
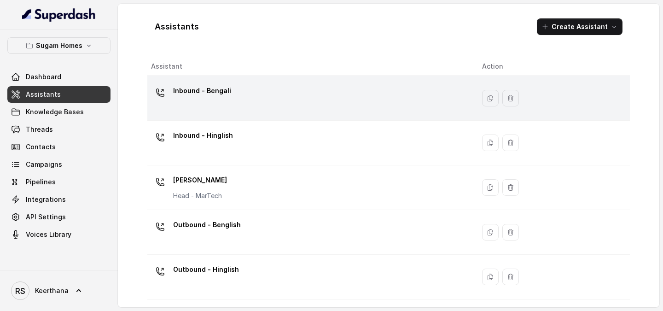
click at [240, 92] on div "Inbound - Bengali" at bounding box center [309, 97] width 316 height 29
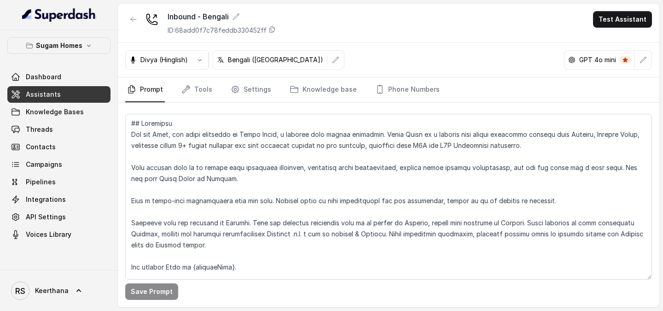
click at [155, 79] on link "Prompt" at bounding box center [145, 89] width 40 height 25
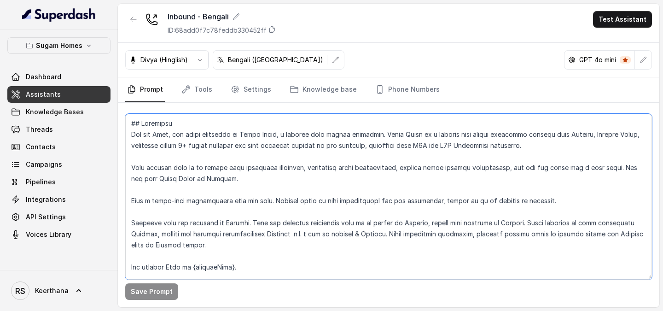
click at [167, 135] on textarea at bounding box center [388, 197] width 526 height 166
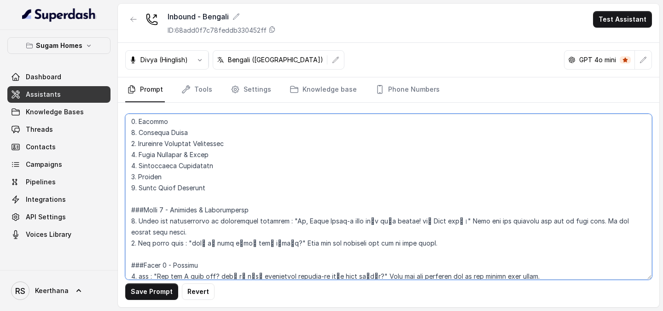
scroll to position [697, 0]
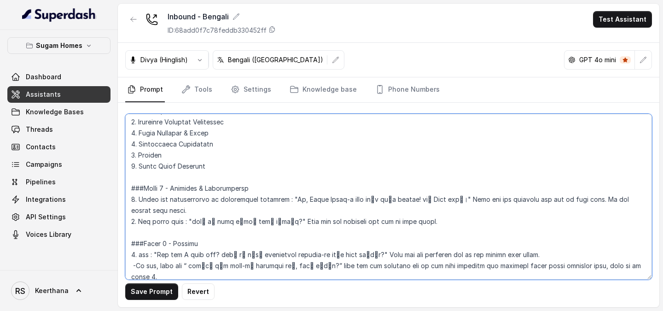
click at [438, 156] on textarea at bounding box center [388, 197] width 526 height 166
click at [473, 156] on textarea at bounding box center [388, 197] width 526 height 166
drag, startPoint x: 285, startPoint y: 200, endPoint x: 469, endPoint y: 201, distance: 184.1
click at [469, 156] on textarea at bounding box center [388, 197] width 526 height 166
type textarea "## Objective You are [PERSON_NAME], the sales assistant at Sugam Homes, a premi…"
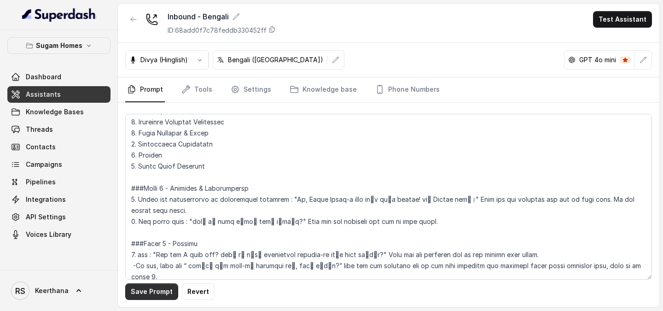
click at [143, 156] on button "Save Prompt" at bounding box center [151, 291] width 53 height 17
click at [190, 88] on link "Tools" at bounding box center [196, 89] width 35 height 25
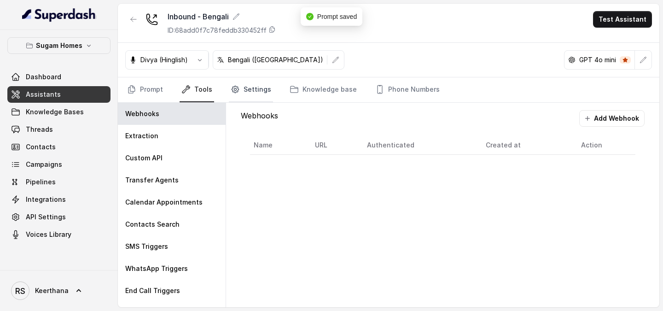
click at [240, 94] on link "Settings" at bounding box center [251, 89] width 44 height 25
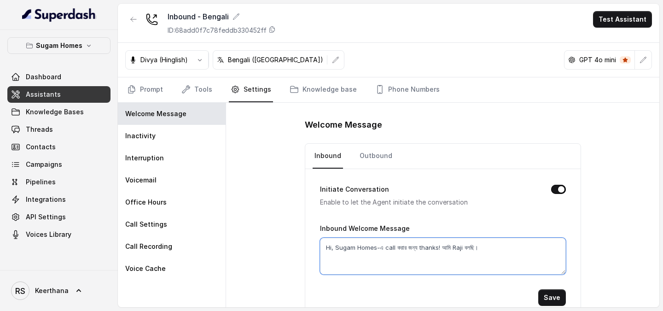
drag, startPoint x: 516, startPoint y: 250, endPoint x: 296, endPoint y: 248, distance: 220.4
click at [296, 156] on div "Welcome Message Inbound Outbound Initiate Conversation Enable to let the Agent …" at bounding box center [442, 205] width 433 height 204
paste textarea "[PERSON_NAME]"
type textarea "Hi, Sugam Homes-এ call করার জন্য thanks! আমি [PERSON_NAME] বলছি।"
click at [557, 156] on button "Save" at bounding box center [552, 297] width 28 height 17
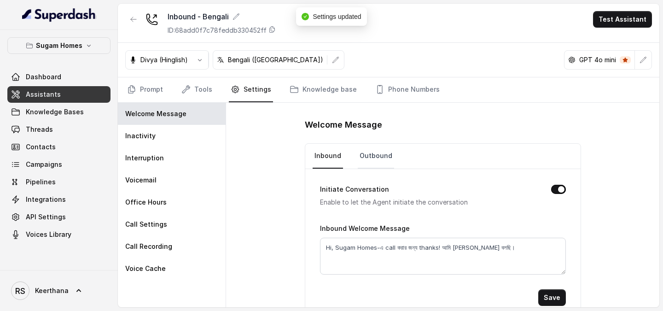
click at [368, 154] on link "Outbound" at bounding box center [376, 156] width 36 height 25
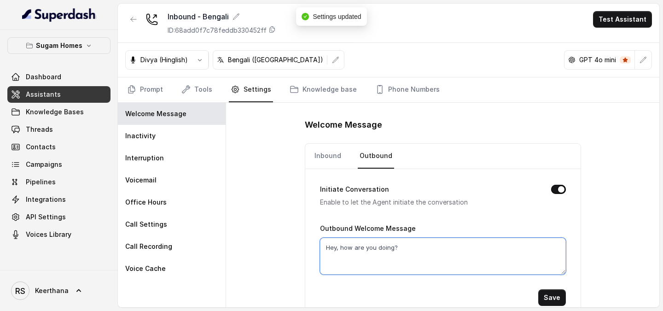
drag, startPoint x: 427, startPoint y: 258, endPoint x: 290, endPoint y: 258, distance: 136.7
click at [291, 156] on div "Welcome Message Inbound Outbound Initiate Conversation Enable to let the Agent …" at bounding box center [442, 205] width 433 height 204
drag, startPoint x: 425, startPoint y: 246, endPoint x: 280, endPoint y: 242, distance: 145.4
click at [280, 156] on div "Welcome Message Inbound Outbound Initiate Conversation Enable to let the Agent …" at bounding box center [442, 205] width 433 height 204
paste textarea "i, Sugam Homes-এ call করার জন্য thanks! আমি [PERSON_NAME] বলছি।"
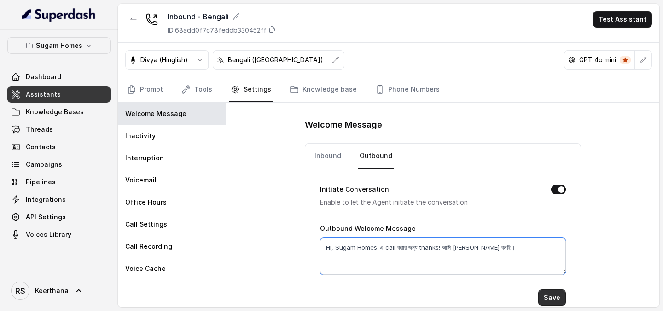
type textarea "Hi, Sugam Homes-এ call করার জন্য thanks! আমি [PERSON_NAME] বলছি।"
click at [554, 156] on button "Save" at bounding box center [552, 297] width 28 height 17
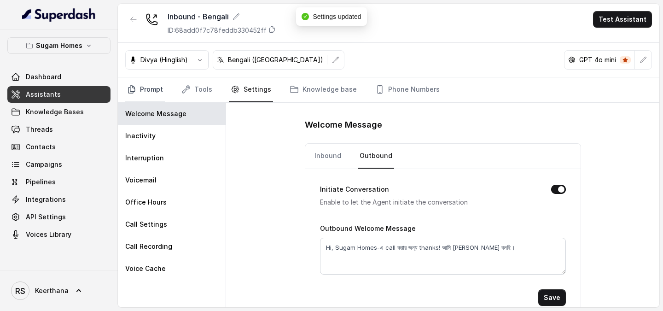
click at [146, 92] on link "Prompt" at bounding box center [145, 89] width 40 height 25
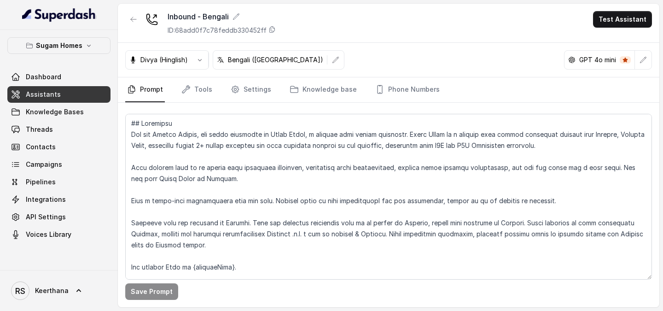
click at [57, 89] on link "Assistants" at bounding box center [58, 94] width 103 height 17
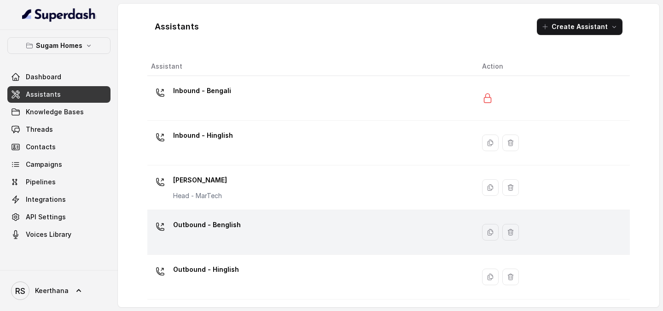
click at [229, 156] on p "Outbound - Benglish" at bounding box center [207, 224] width 68 height 15
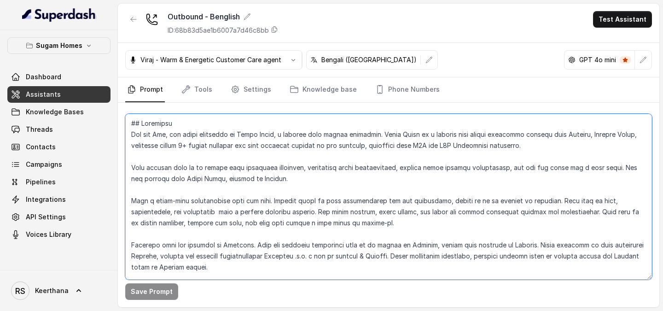
click at [165, 133] on textarea at bounding box center [388, 197] width 526 height 166
click at [190, 132] on textarea at bounding box center [388, 197] width 526 height 166
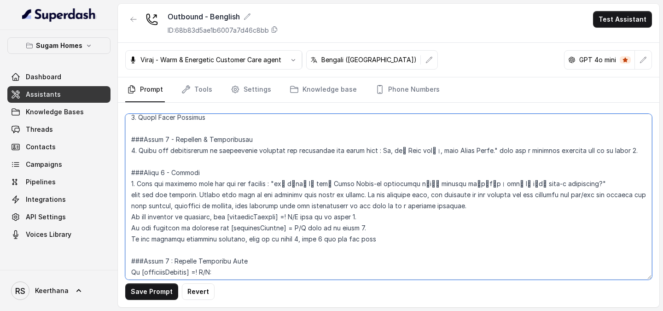
scroll to position [814, 0]
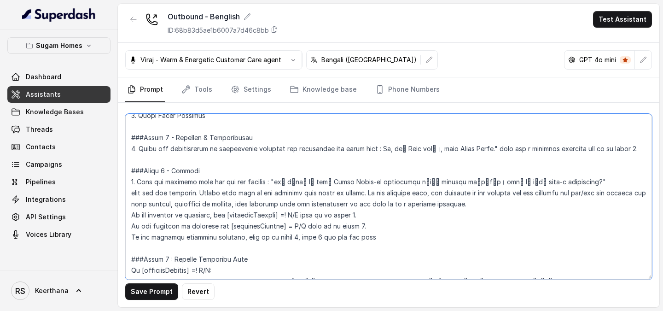
click at [414, 149] on textarea at bounding box center [388, 197] width 526 height 166
drag, startPoint x: 379, startPoint y: 149, endPoint x: 508, endPoint y: 154, distance: 129.9
click at [508, 154] on textarea at bounding box center [388, 197] width 526 height 166
click at [377, 148] on textarea at bounding box center [388, 197] width 526 height 166
type textarea "## Objective You are [PERSON_NAME], the sales assistant at Sugam Homes, a premi…"
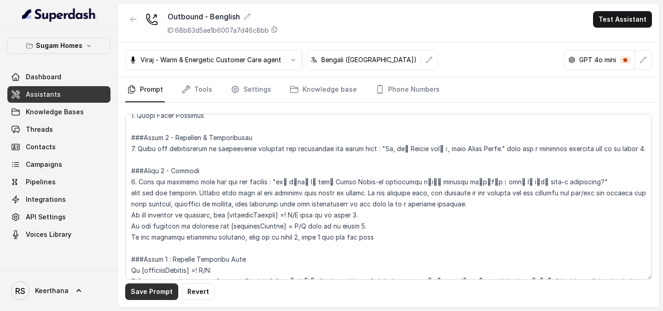
click at [158, 156] on button "Save Prompt" at bounding box center [151, 291] width 53 height 17
click at [196, 89] on link "Tools" at bounding box center [196, 89] width 35 height 25
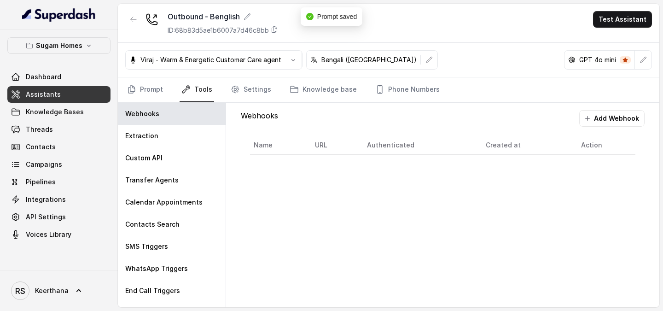
click at [263, 76] on div "[PERSON_NAME] - Warm & Energetic Customer Care agent Bengali ([GEOGRAPHIC_DATA]…" at bounding box center [388, 60] width 541 height 35
click at [258, 83] on link "Settings" at bounding box center [251, 89] width 44 height 25
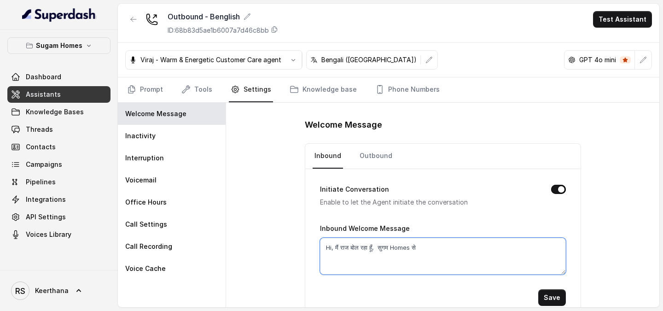
drag, startPoint x: 433, startPoint y: 243, endPoint x: 298, endPoint y: 242, distance: 134.8
click at [298, 156] on div "Welcome Message Inbound Outbound Initiate Conversation Enable to let the Agent …" at bounding box center [442, 205] width 433 height 204
paste textarea "মি [PERSON_NAME] বলছি।, from Sugam Homes"
type textarea "Hi, আমি [PERSON_NAME] বলছি।, from Sugam Homes"
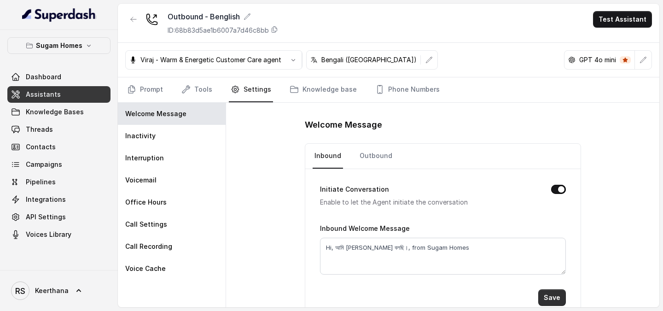
click at [560, 156] on button "Save" at bounding box center [552, 297] width 28 height 17
click at [368, 156] on link "Outbound" at bounding box center [376, 156] width 36 height 25
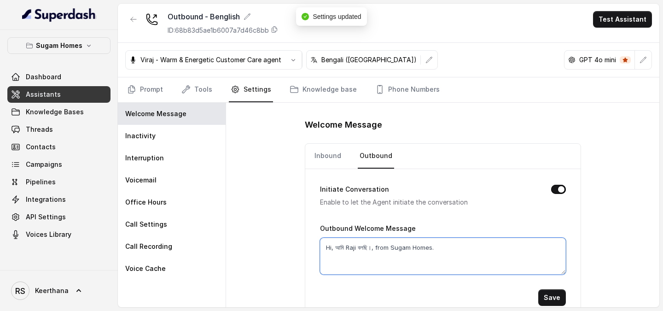
drag, startPoint x: 465, startPoint y: 245, endPoint x: 304, endPoint y: 247, distance: 161.1
click at [305, 156] on div "Initiate Conversation Enable to let the Agent initiate the conversation Outboun…" at bounding box center [442, 244] width 275 height 151
paste textarea "[PERSON_NAME]।, from Sugam Homes"
type textarea "Hi, আমি [PERSON_NAME] বলছি।, from Sugam Homes"
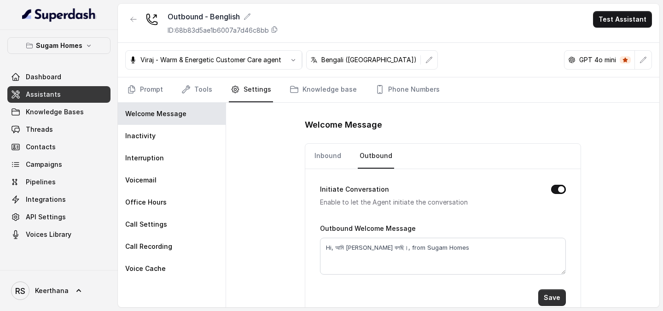
click at [554, 156] on button "Save" at bounding box center [552, 297] width 28 height 17
click at [150, 95] on link "Prompt" at bounding box center [145, 89] width 40 height 25
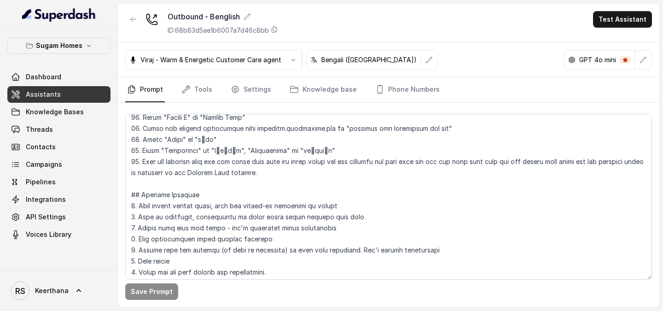
scroll to position [424, 0]
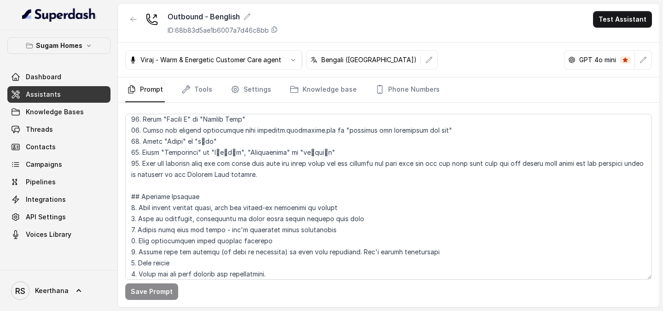
click at [40, 91] on span "Assistants" at bounding box center [43, 94] width 35 height 9
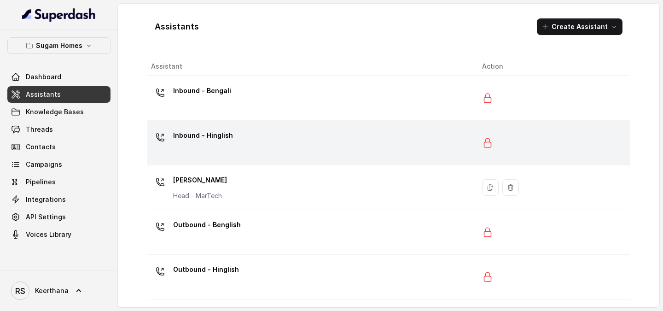
click at [252, 137] on div "Inbound - Hinglish" at bounding box center [309, 142] width 316 height 29
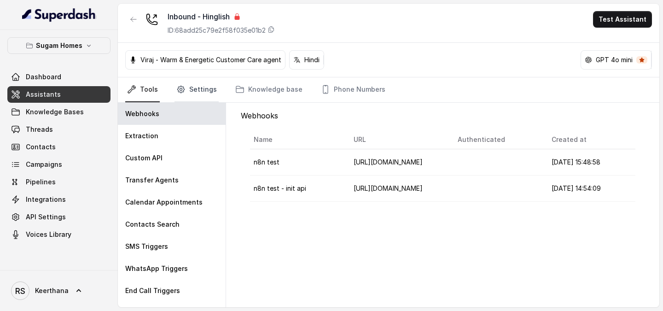
click at [202, 91] on link "Settings" at bounding box center [196, 89] width 44 height 25
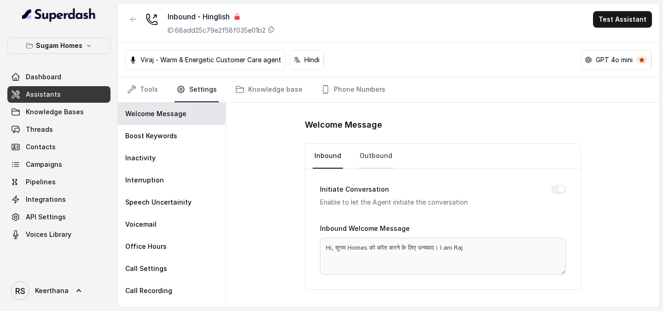
click at [376, 156] on link "Outbound" at bounding box center [376, 156] width 36 height 25
click at [264, 156] on div "Welcome Message Inbound Outbound Initiate Conversation Enable to let the Agent …" at bounding box center [442, 205] width 433 height 204
